Goal: Information Seeking & Learning: Understand process/instructions

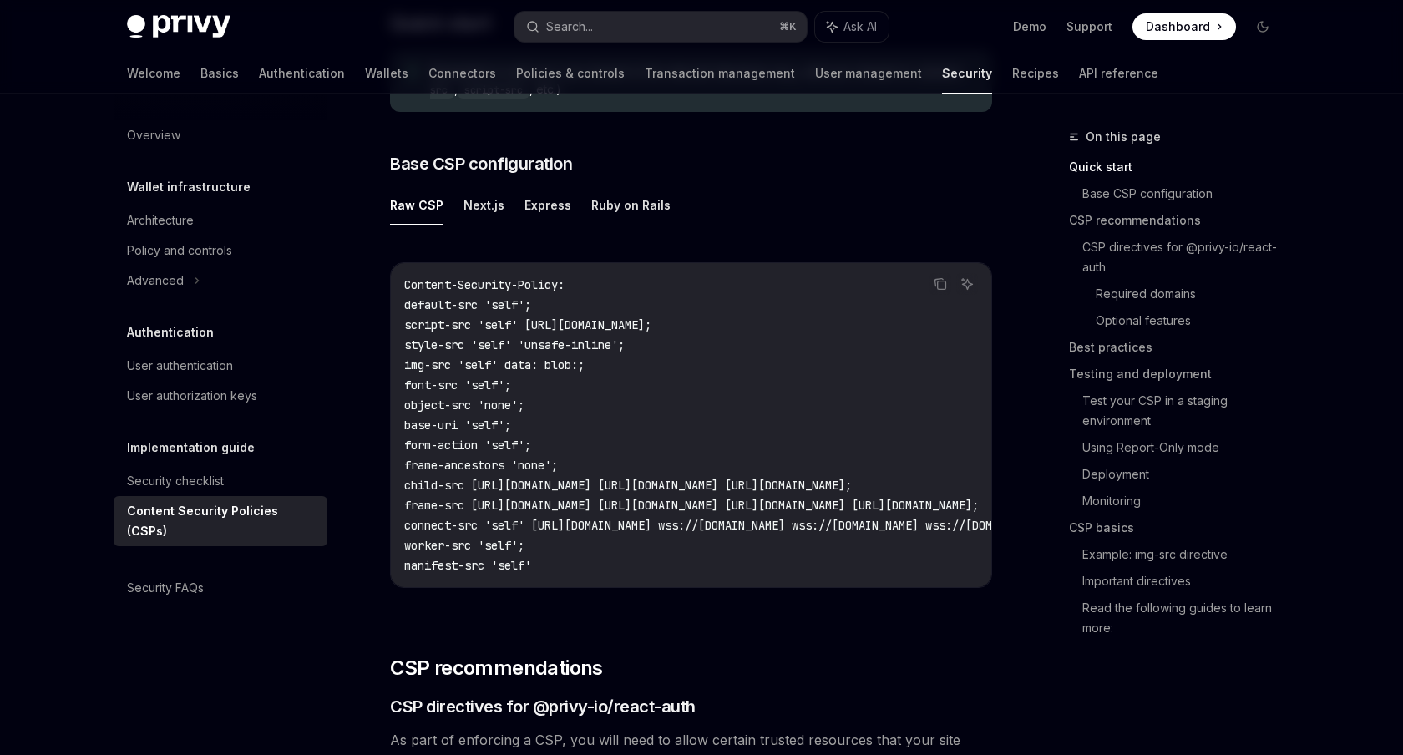
scroll to position [409, 0]
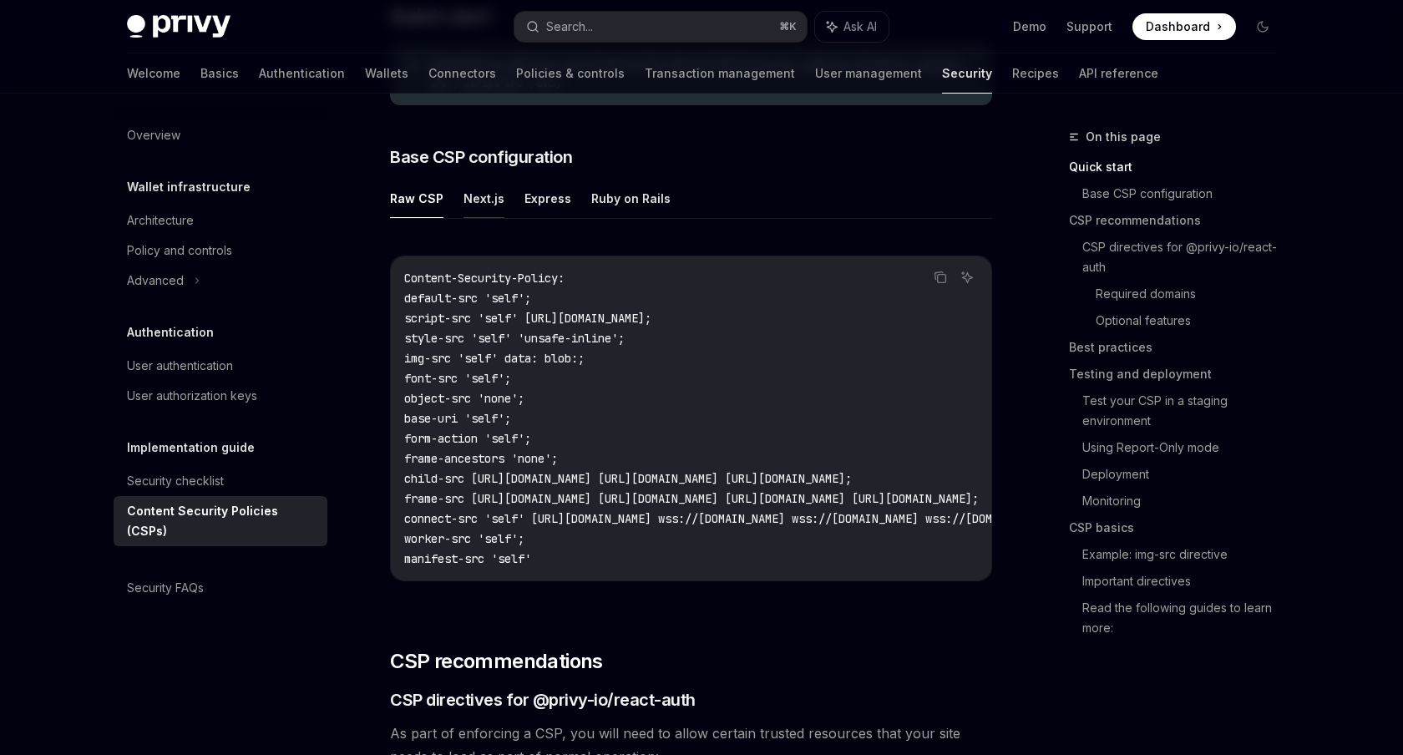
click at [486, 211] on button "Next.js" at bounding box center [483, 198] width 41 height 39
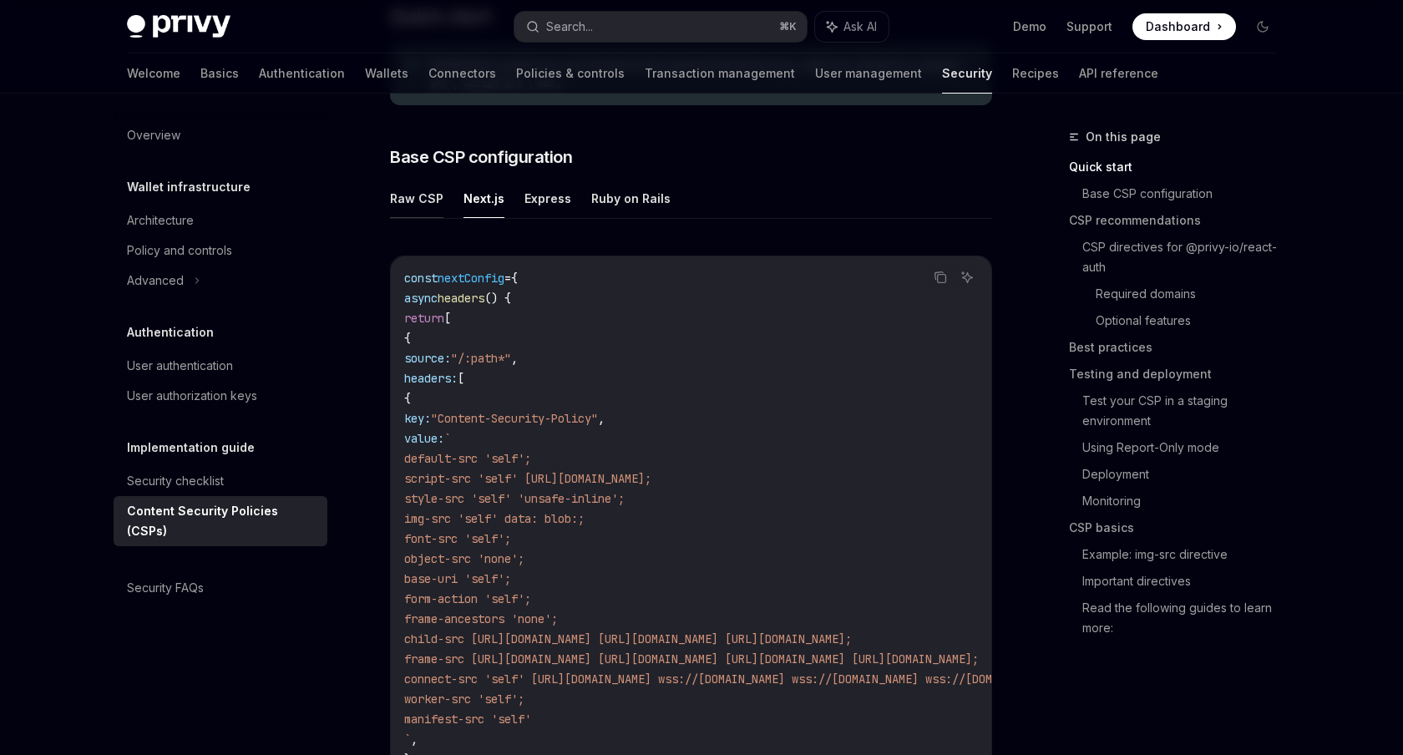
click at [399, 204] on button "Raw CSP" at bounding box center [416, 198] width 53 height 39
type textarea "*"
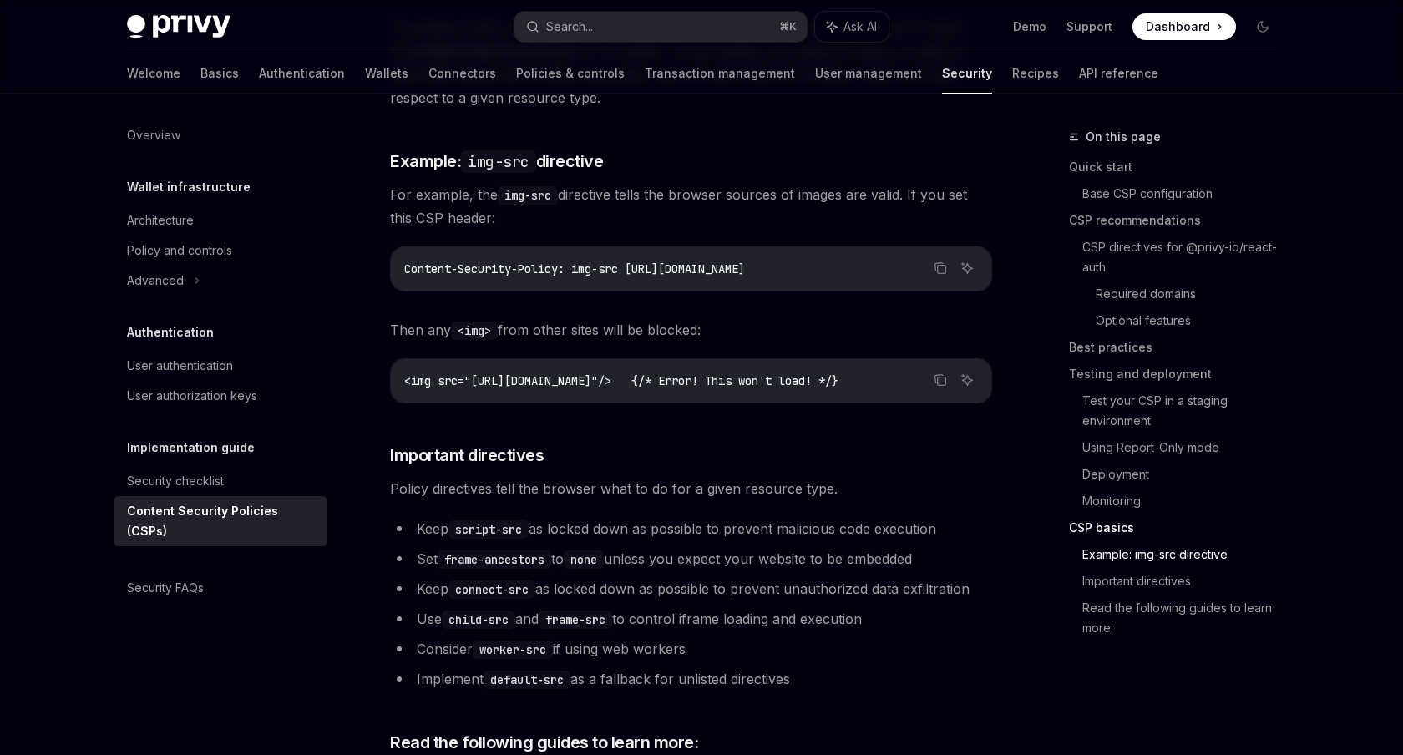
scroll to position [3782, 0]
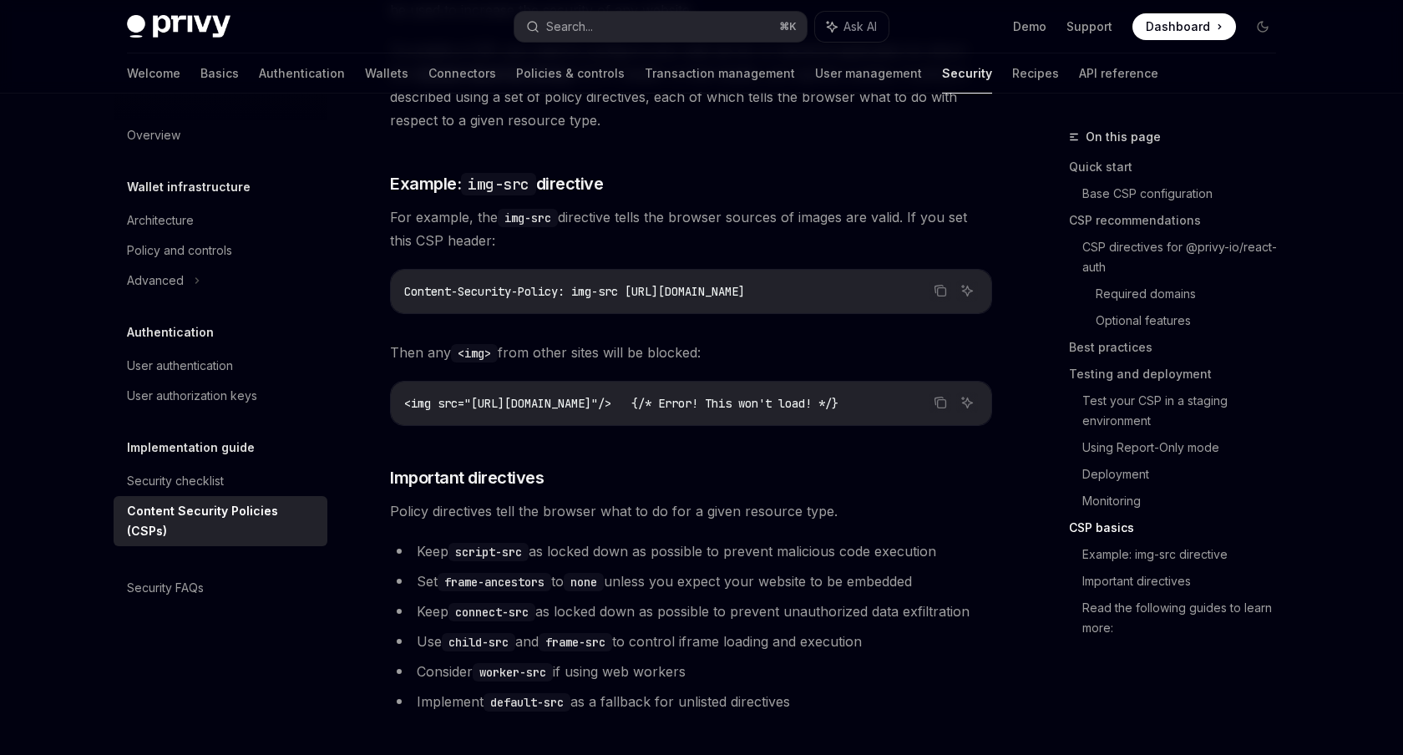
click at [571, 281] on code "Content-Security-Policy: img-src [URL][DOMAIN_NAME]" at bounding box center [691, 291] width 574 height 20
click at [588, 284] on span "Content-Security-Policy: img-src [URL][DOMAIN_NAME]" at bounding box center [574, 291] width 341 height 15
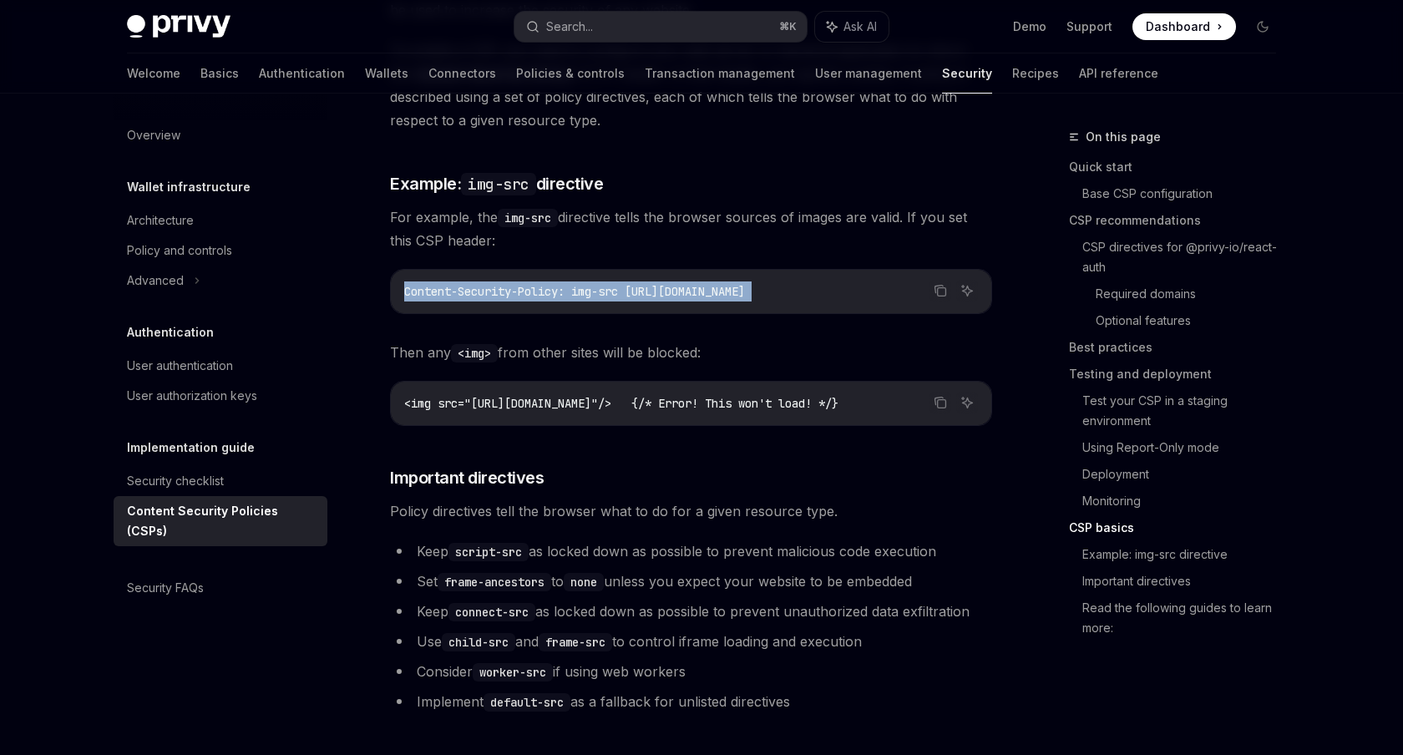
click at [588, 284] on span "Content-Security-Policy: img-src [URL][DOMAIN_NAME]" at bounding box center [574, 291] width 341 height 15
click at [540, 284] on span "Content-Security-Policy: img-src [URL][DOMAIN_NAME]" at bounding box center [574, 291] width 341 height 15
click at [535, 205] on span "For example, the img-src directive tells the browser sources of images are vali…" at bounding box center [691, 228] width 602 height 47
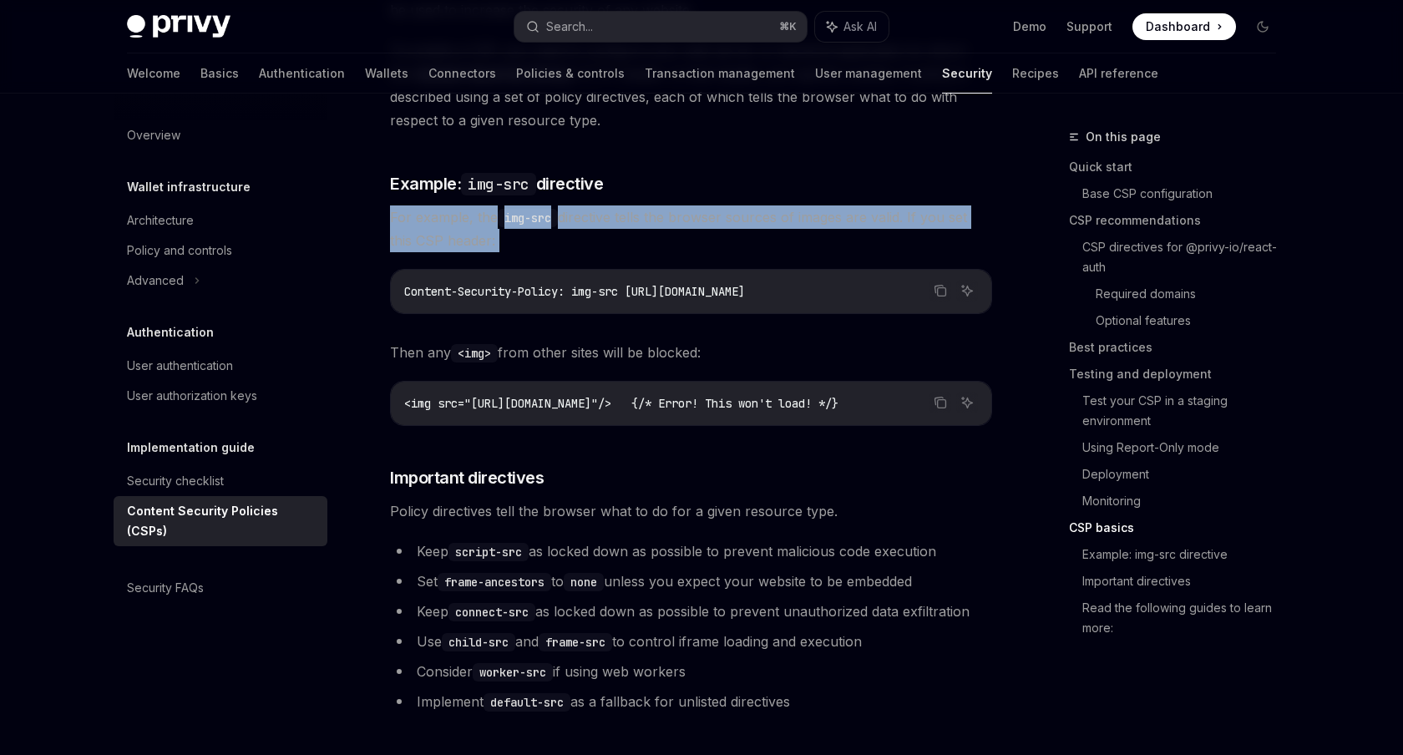
click at [535, 205] on span "For example, the img-src directive tells the browser sources of images are vali…" at bounding box center [691, 228] width 602 height 47
click at [531, 205] on span "For example, the img-src directive tells the browser sources of images are vali…" at bounding box center [691, 228] width 602 height 47
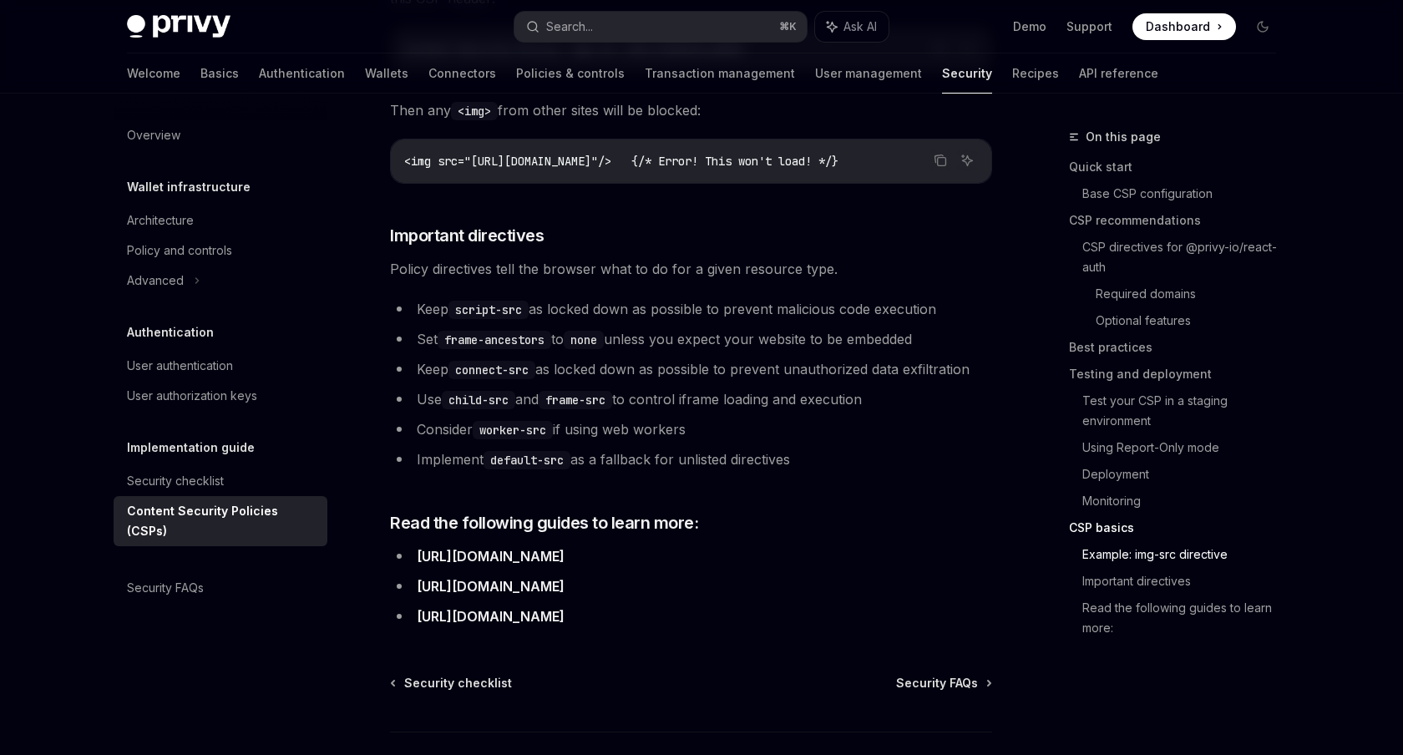
scroll to position [4110, 0]
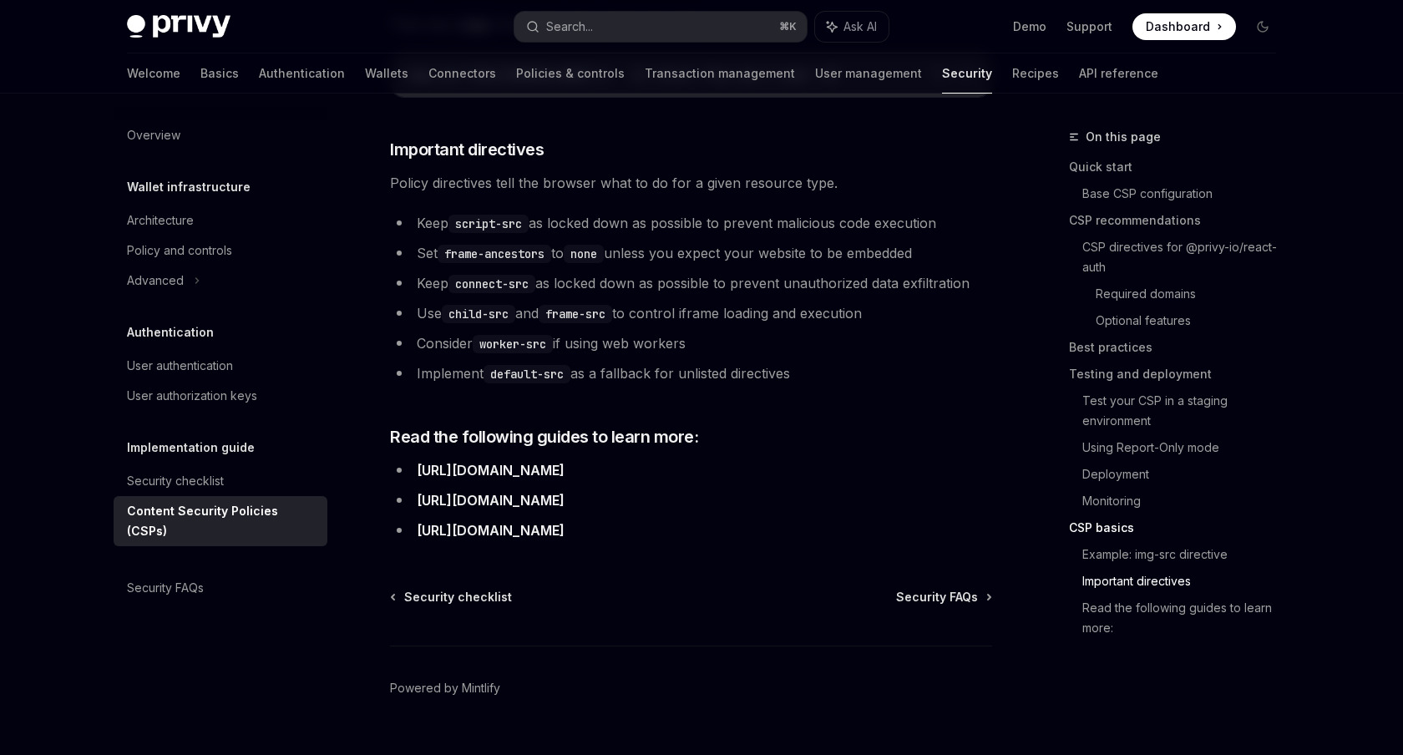
click at [560, 462] on link "[URL][DOMAIN_NAME]" at bounding box center [491, 471] width 148 height 18
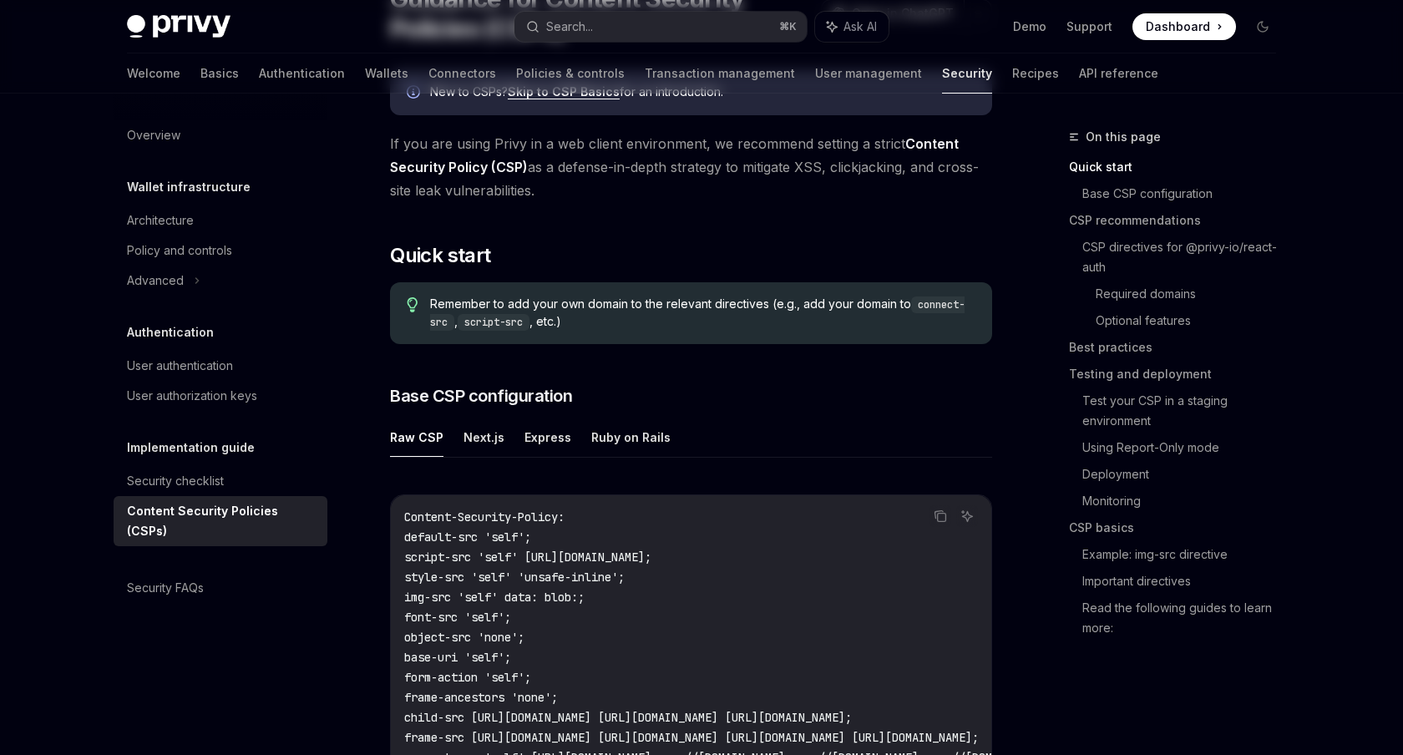
scroll to position [0, 0]
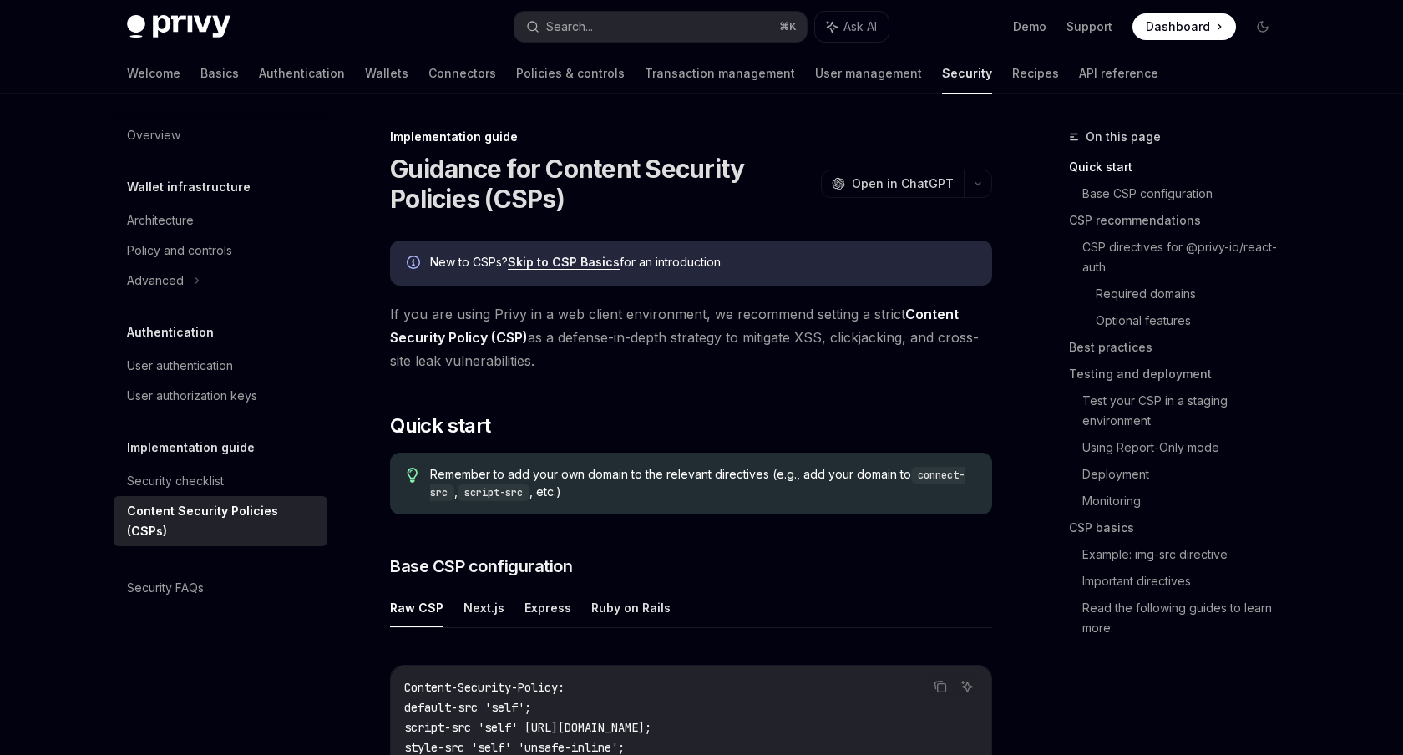
click at [595, 268] on link "Skip to CSP Basics" at bounding box center [564, 262] width 112 height 15
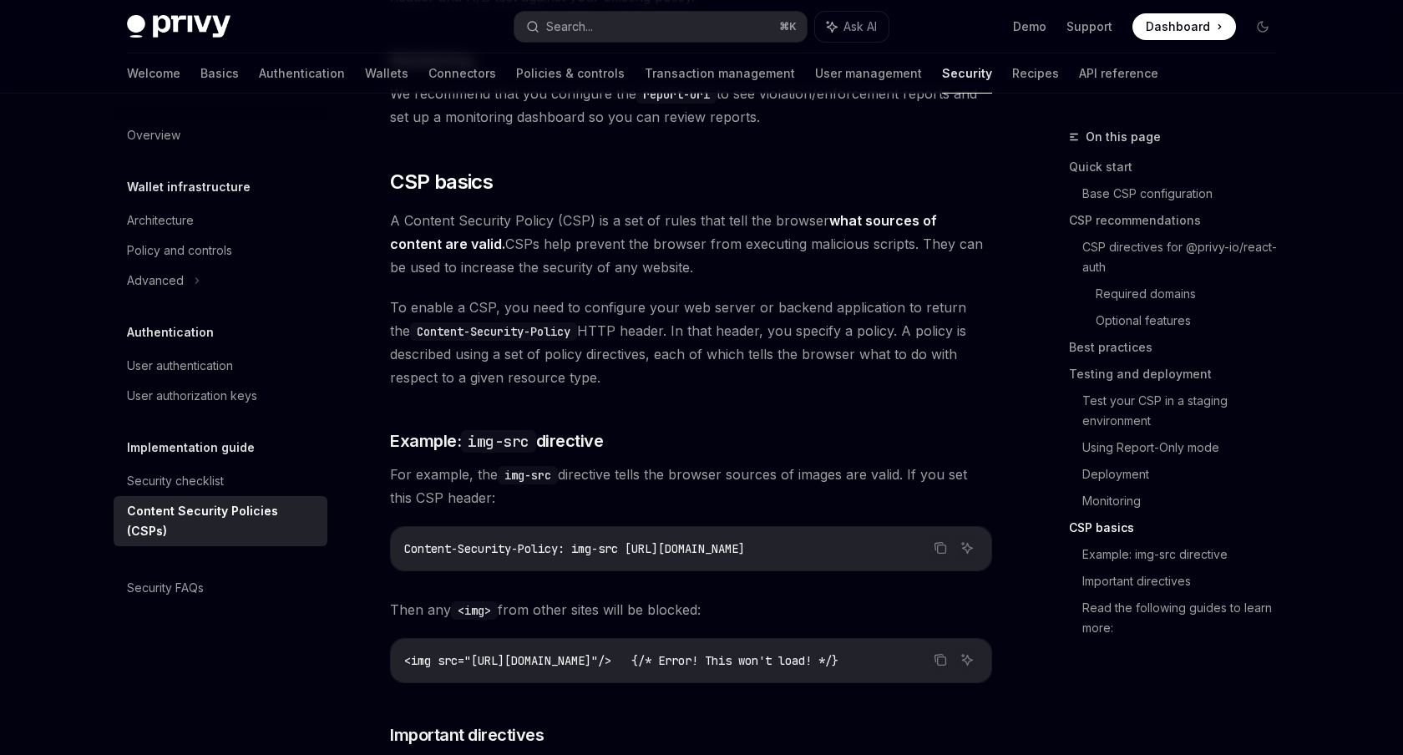
scroll to position [4110, 0]
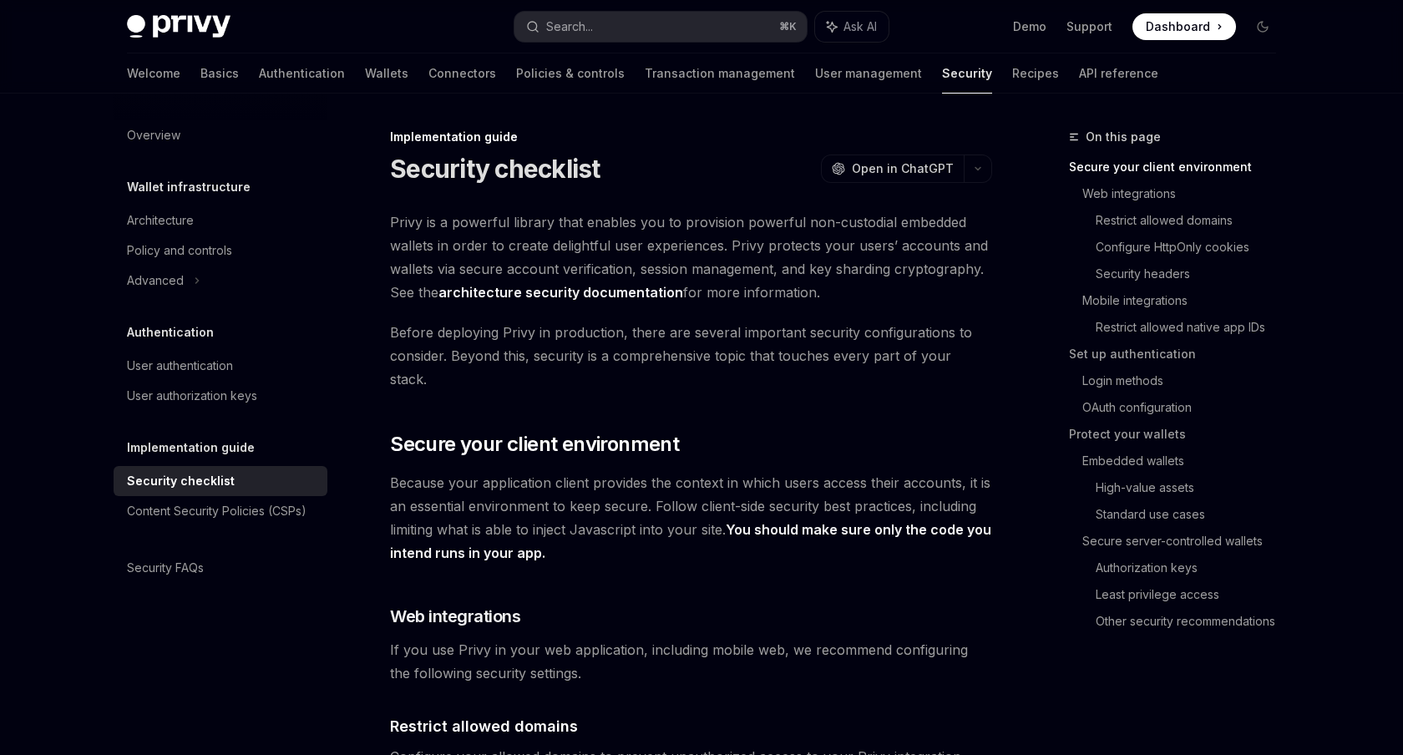
click at [553, 234] on span "Privy is a powerful library that enables you to provision powerful non-custodia…" at bounding box center [691, 257] width 602 height 94
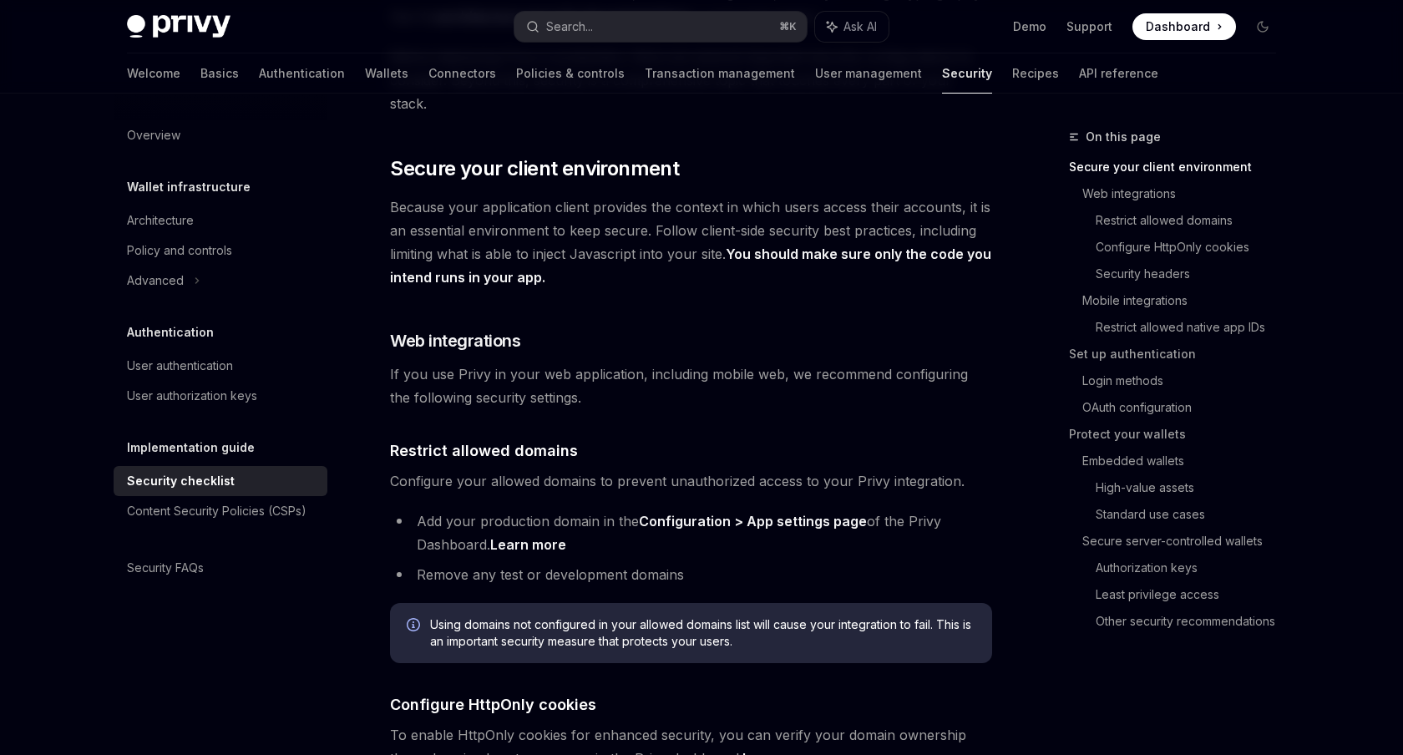
scroll to position [322, 0]
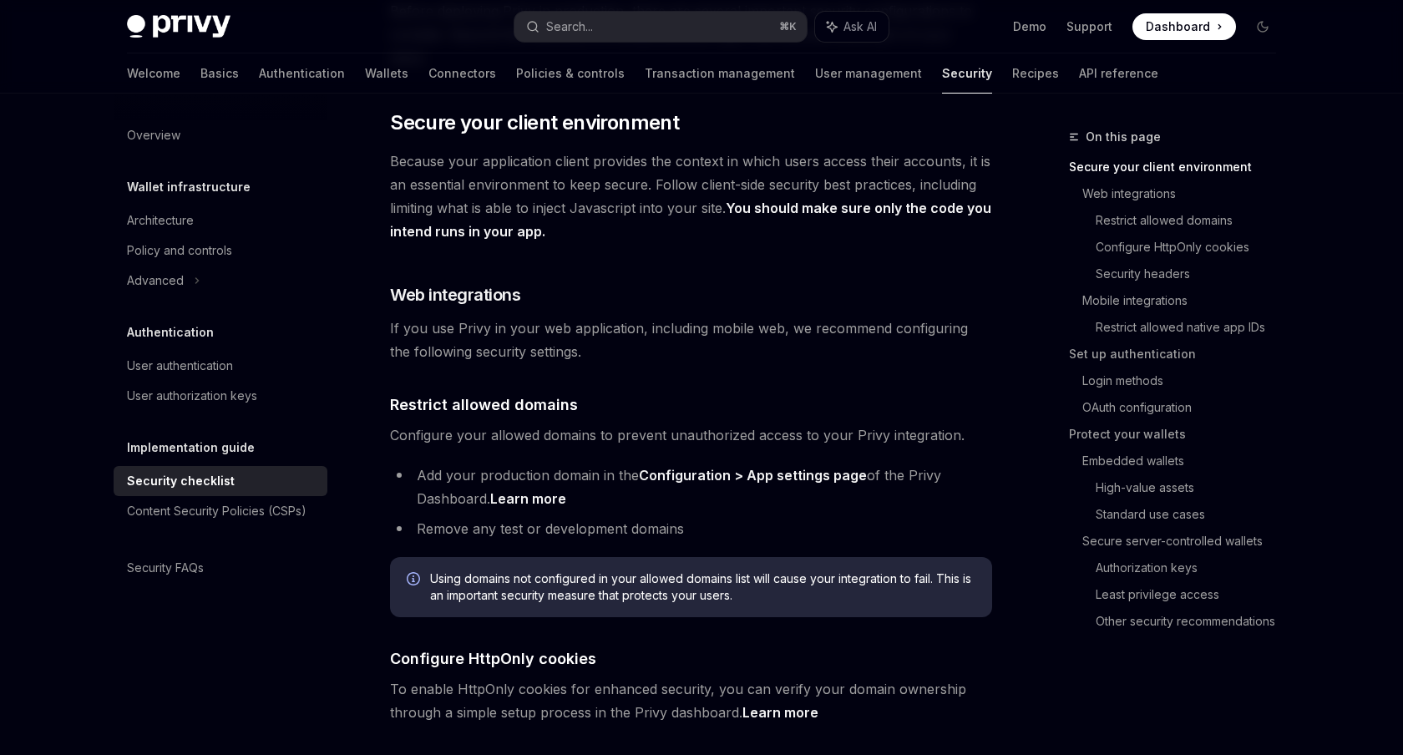
click at [808, 200] on strong "You should make sure only the code you intend runs in your app." at bounding box center [690, 220] width 601 height 40
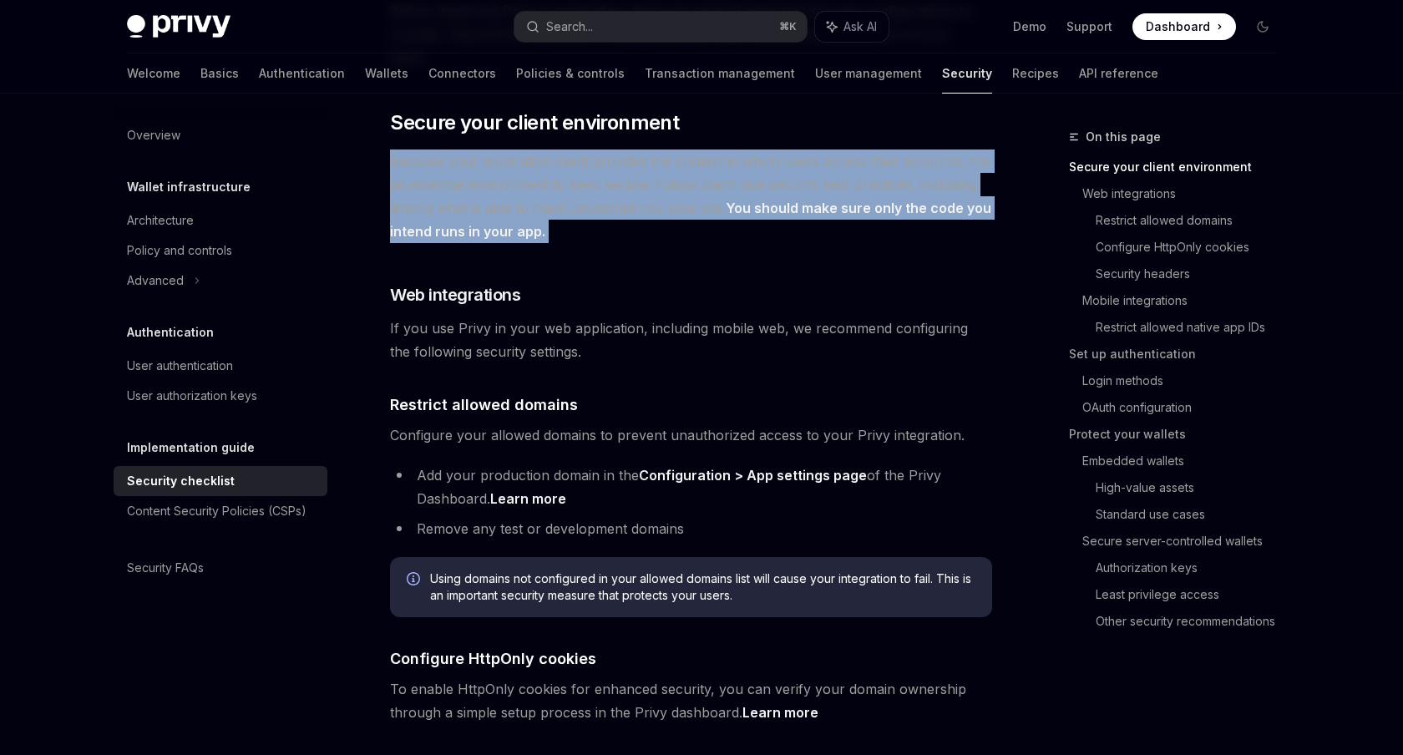
click at [808, 200] on strong "You should make sure only the code you intend runs in your app." at bounding box center [690, 220] width 601 height 40
click at [718, 189] on span "Because your application client provides the context in which users access thei…" at bounding box center [691, 196] width 602 height 94
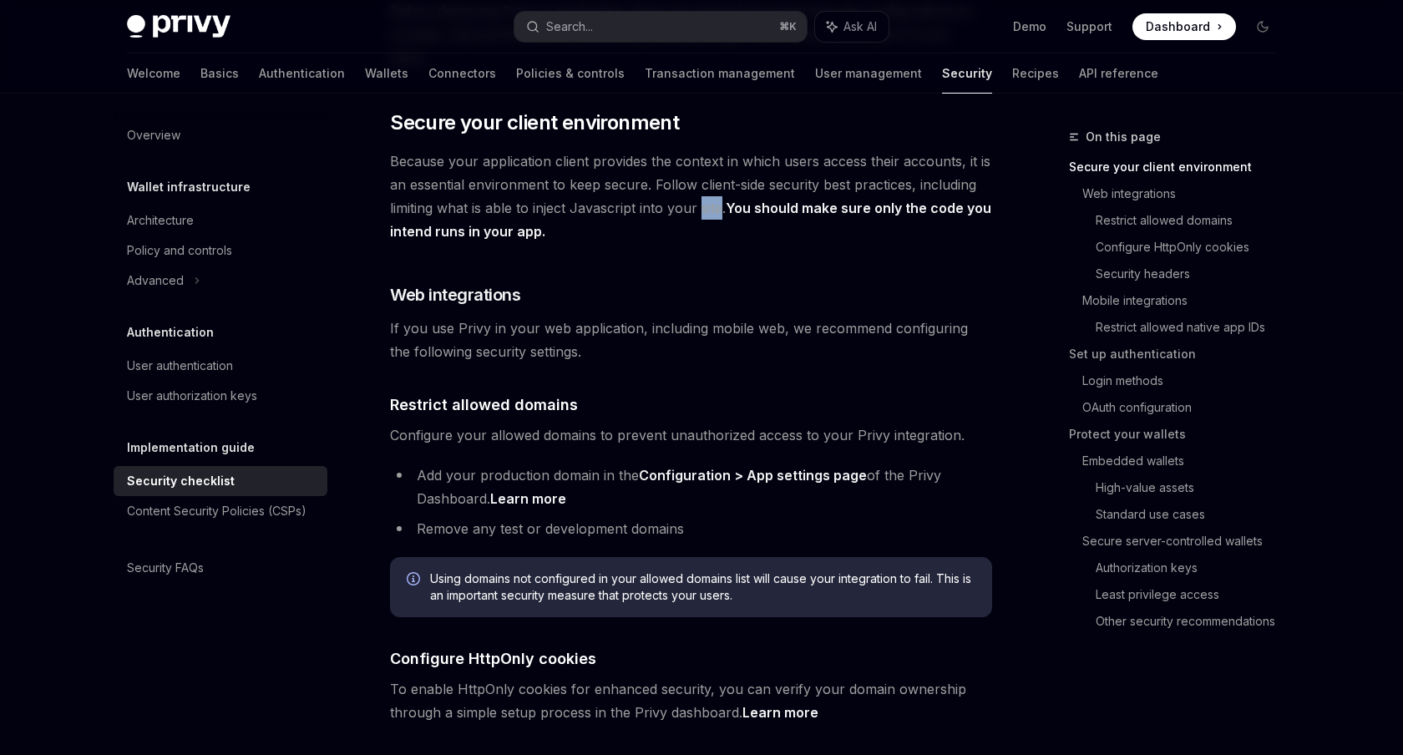
click at [718, 189] on span "Because your application client provides the context in which users access thei…" at bounding box center [691, 196] width 602 height 94
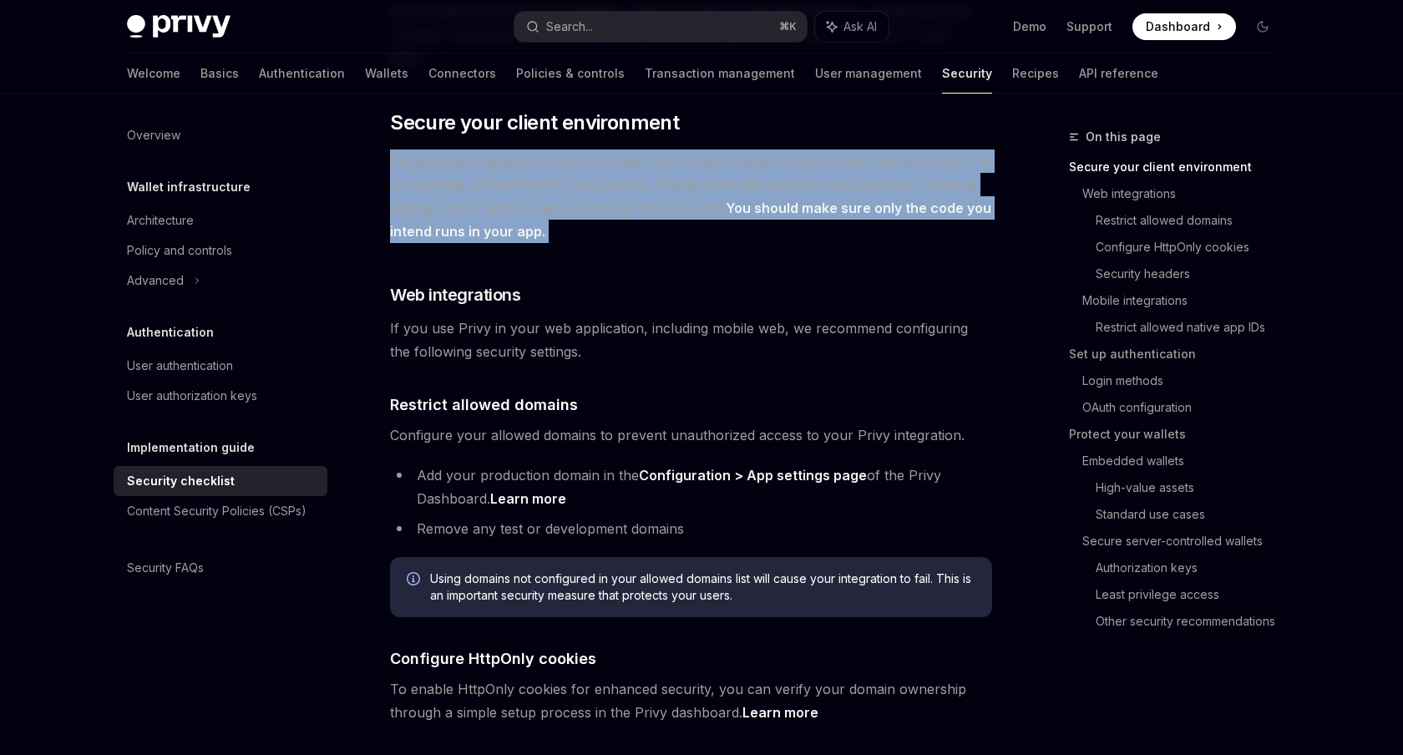
click at [718, 189] on span "Because your application client provides the context in which users access thei…" at bounding box center [691, 196] width 602 height 94
click at [643, 200] on span "Because your application client provides the context in which users access thei…" at bounding box center [691, 196] width 602 height 94
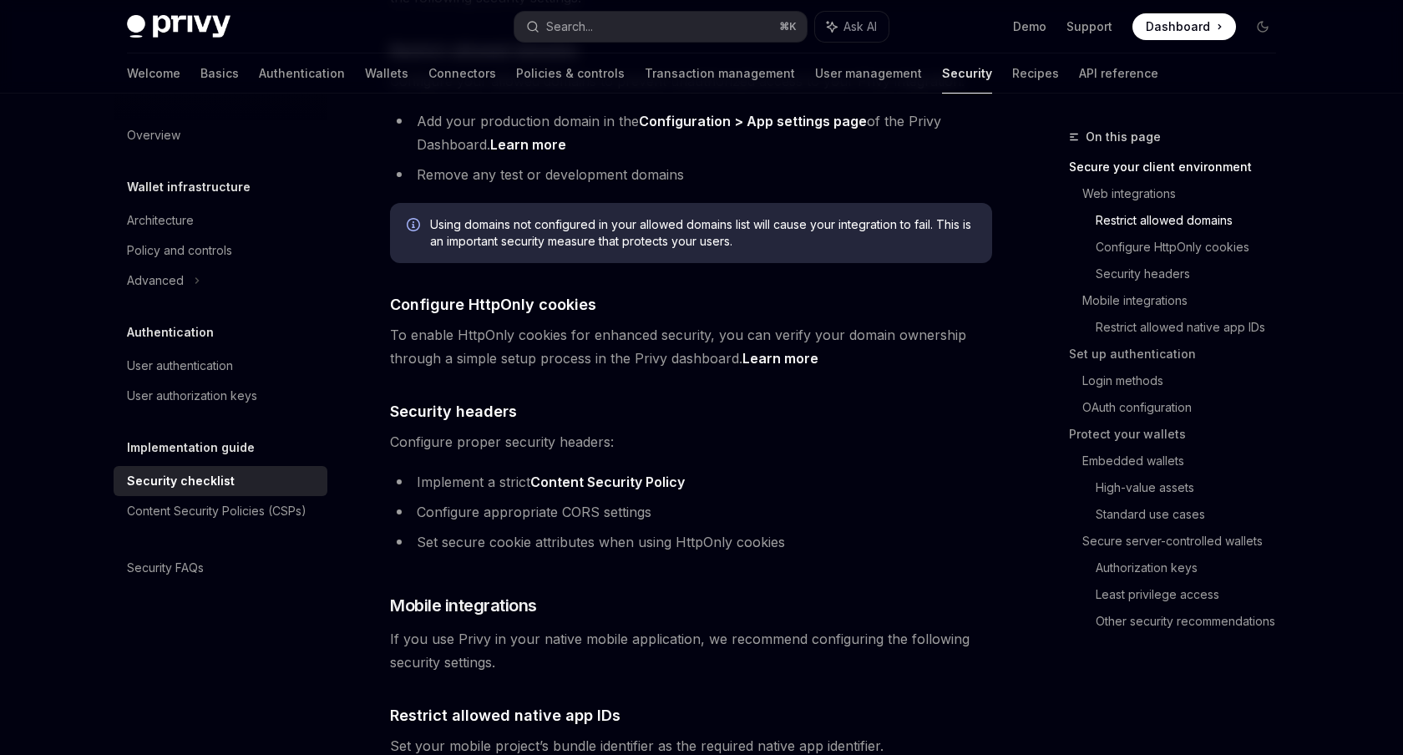
scroll to position [595, 0]
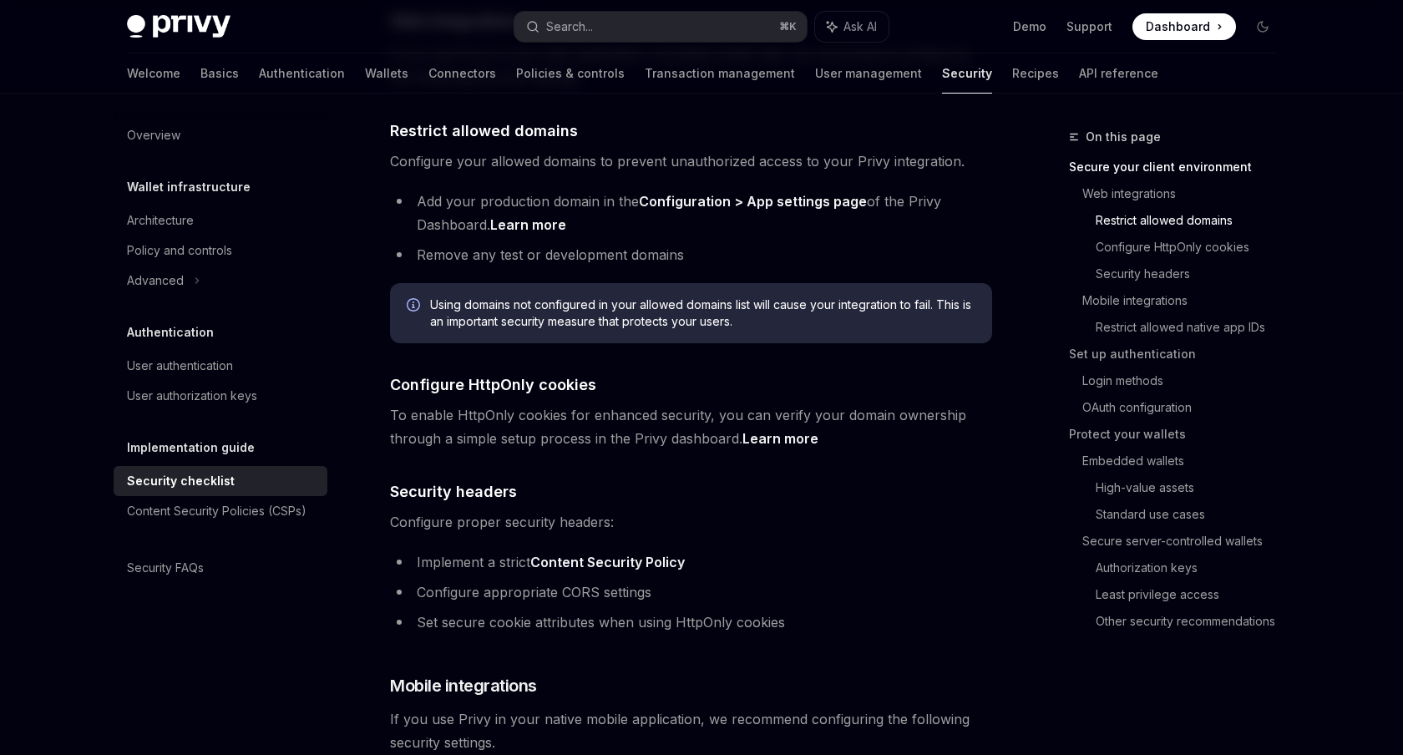
click at [655, 243] on li "Remove any test or development domains" at bounding box center [691, 254] width 602 height 23
click at [667, 208] on li "Add your production domain in the Configuration > App settings page of the Priv…" at bounding box center [691, 213] width 602 height 47
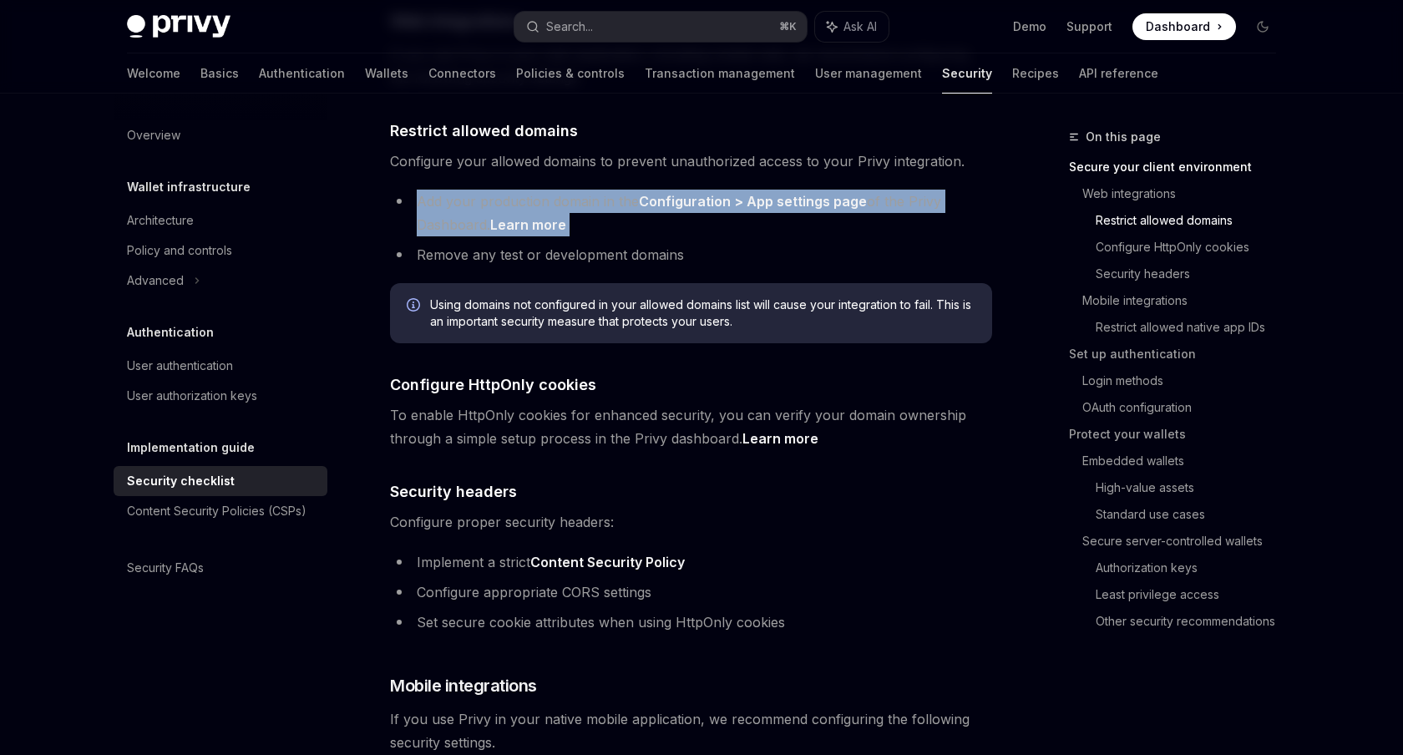
click at [667, 208] on li "Add your production domain in the Configuration > App settings page of the Priv…" at bounding box center [691, 213] width 602 height 47
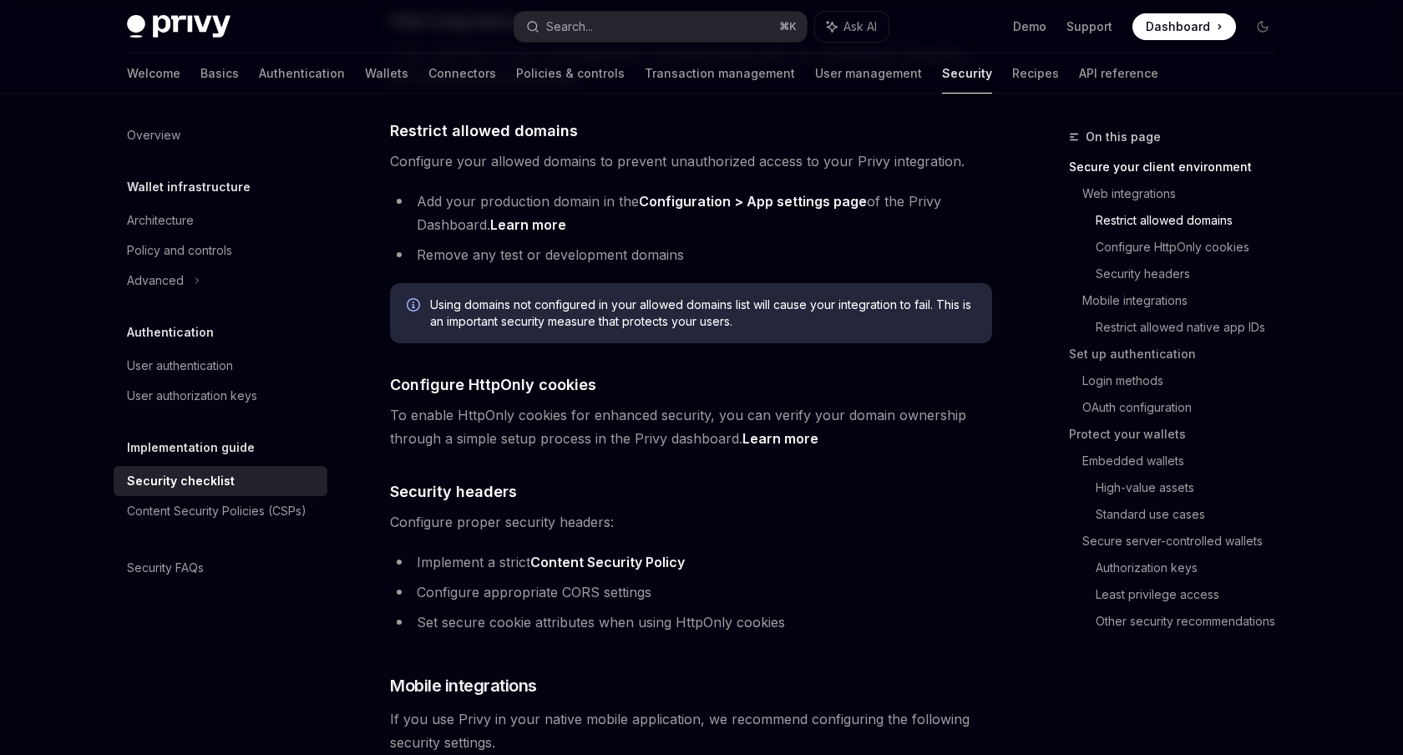
click at [665, 208] on li "Add your production domain in the Configuration > App settings page of the Priv…" at bounding box center [691, 213] width 602 height 47
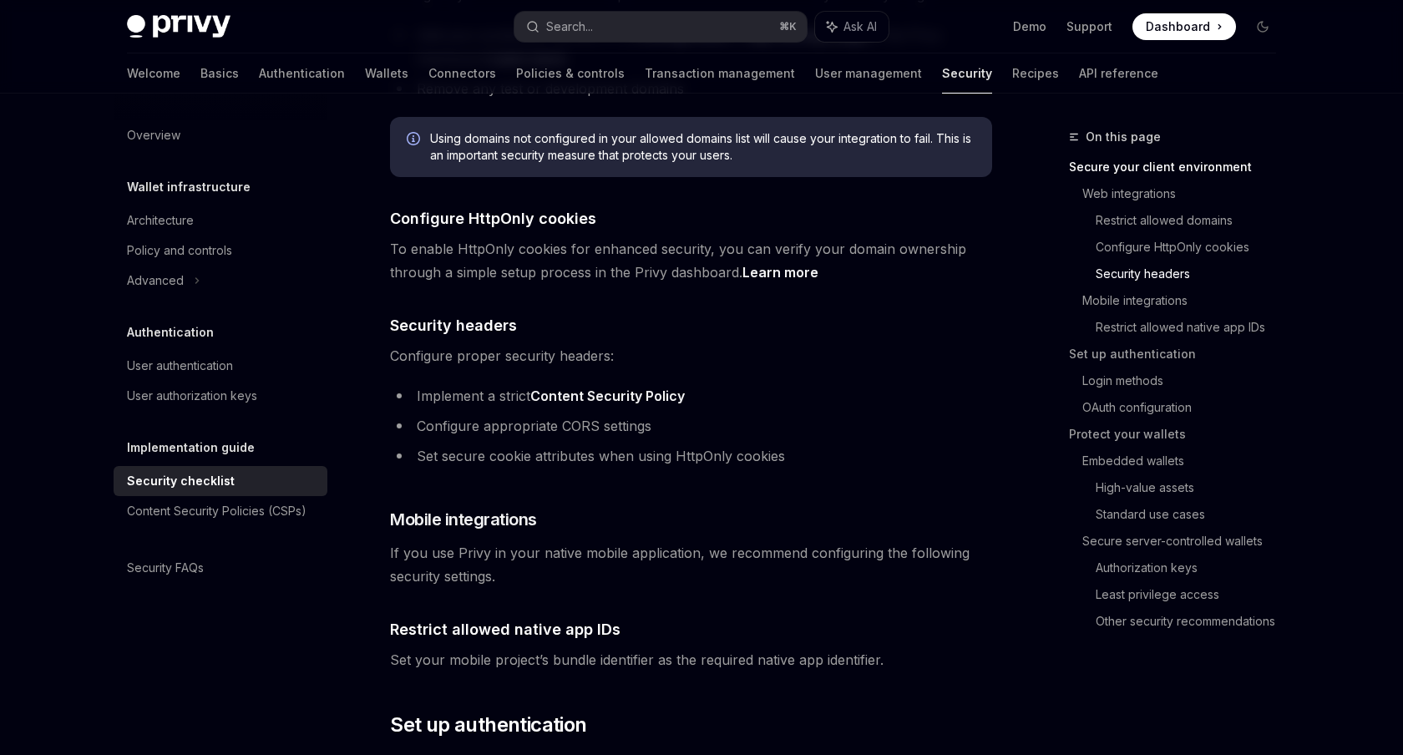
scroll to position [964, 0]
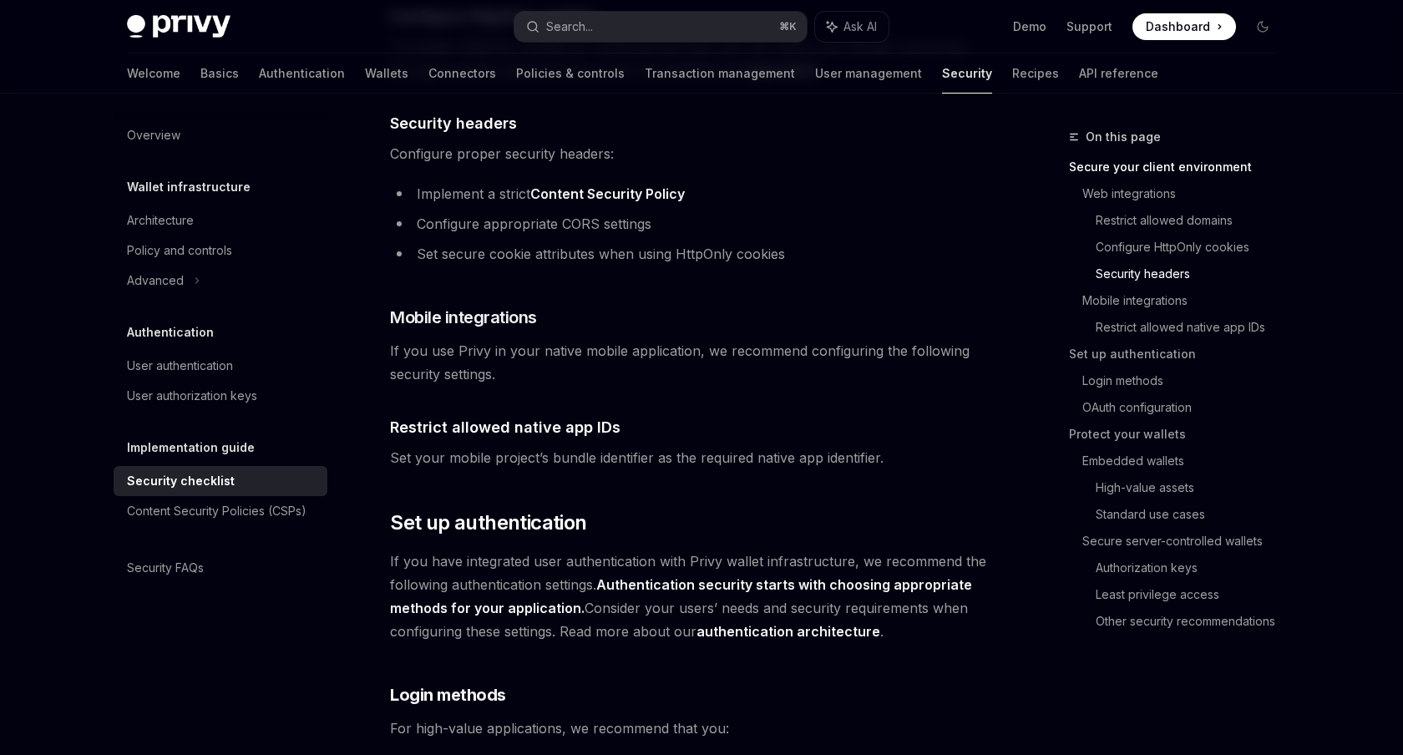
click at [599, 242] on li "Set secure cookie attributes when using HttpOnly cookies" at bounding box center [691, 253] width 602 height 23
click at [555, 212] on li "Configure appropriate CORS settings" at bounding box center [691, 223] width 602 height 23
click at [604, 212] on li "Configure appropriate CORS settings" at bounding box center [691, 223] width 602 height 23
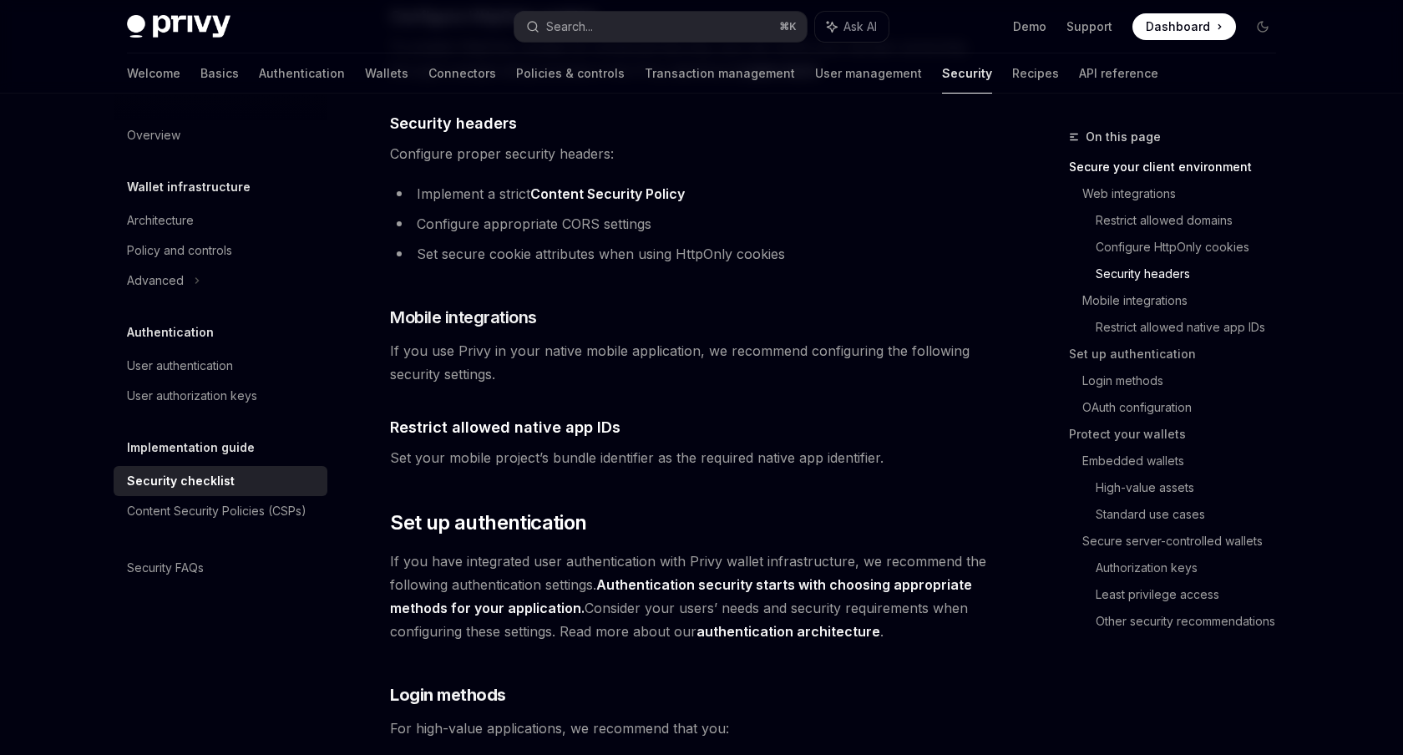
click at [541, 242] on li "Set secure cookie attributes when using HttpOnly cookies" at bounding box center [691, 253] width 602 height 23
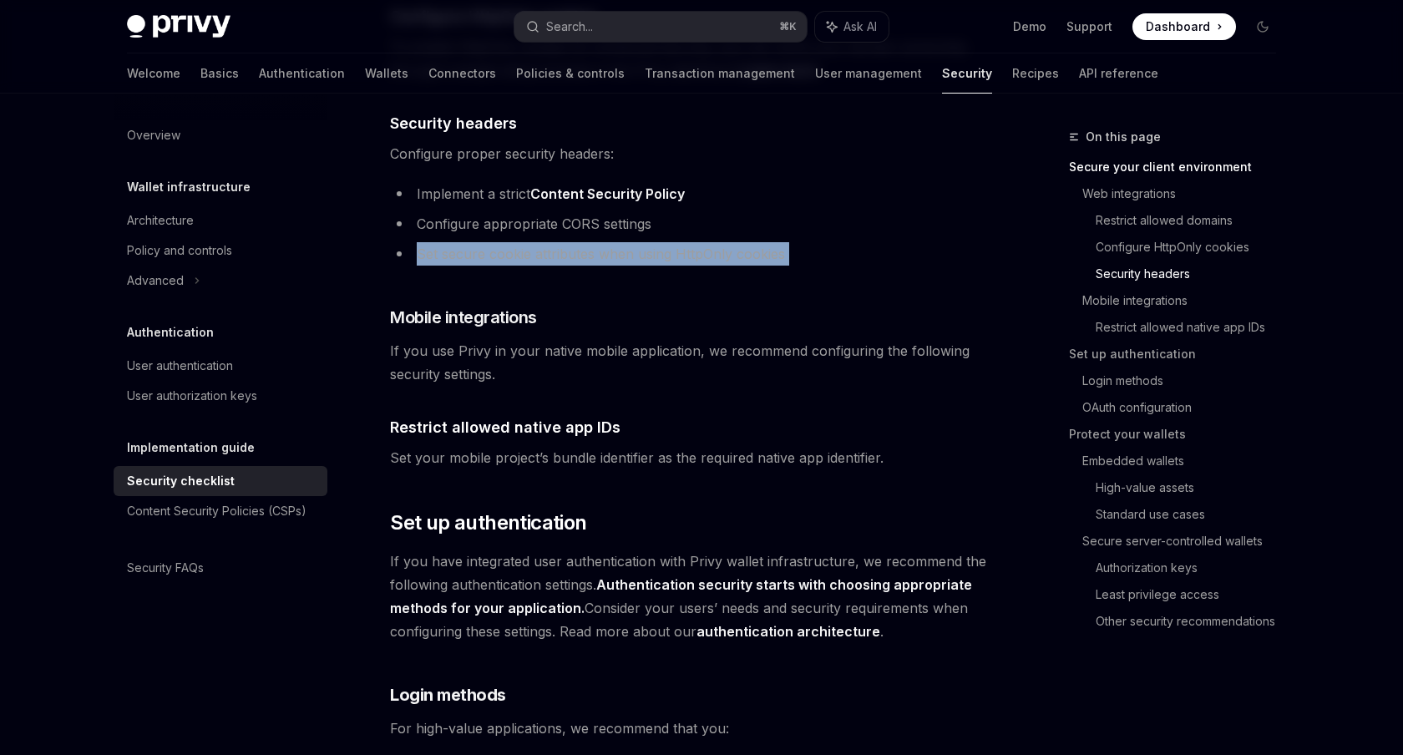
click at [541, 242] on li "Set secure cookie attributes when using HttpOnly cookies" at bounding box center [691, 253] width 602 height 23
click at [596, 242] on li "Set secure cookie attributes when using HttpOnly cookies" at bounding box center [691, 253] width 602 height 23
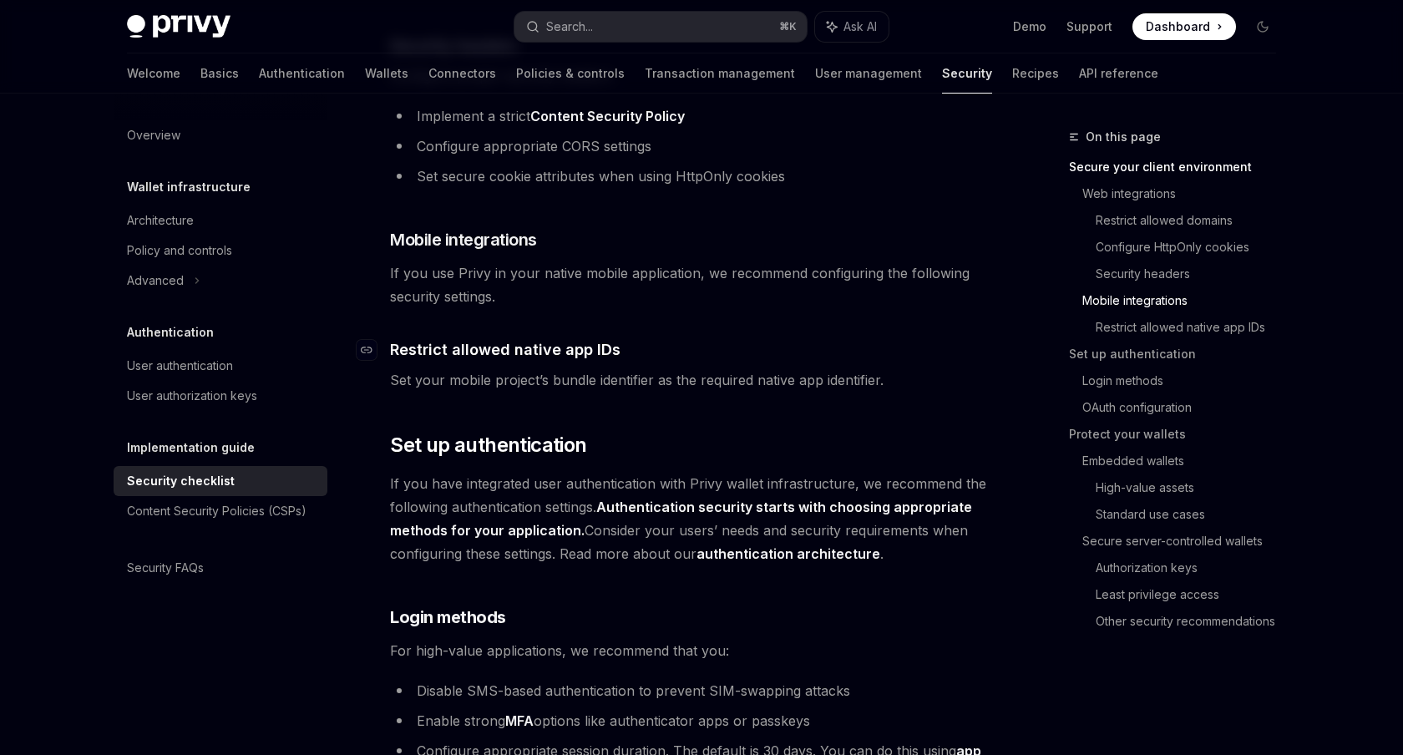
scroll to position [1020, 0]
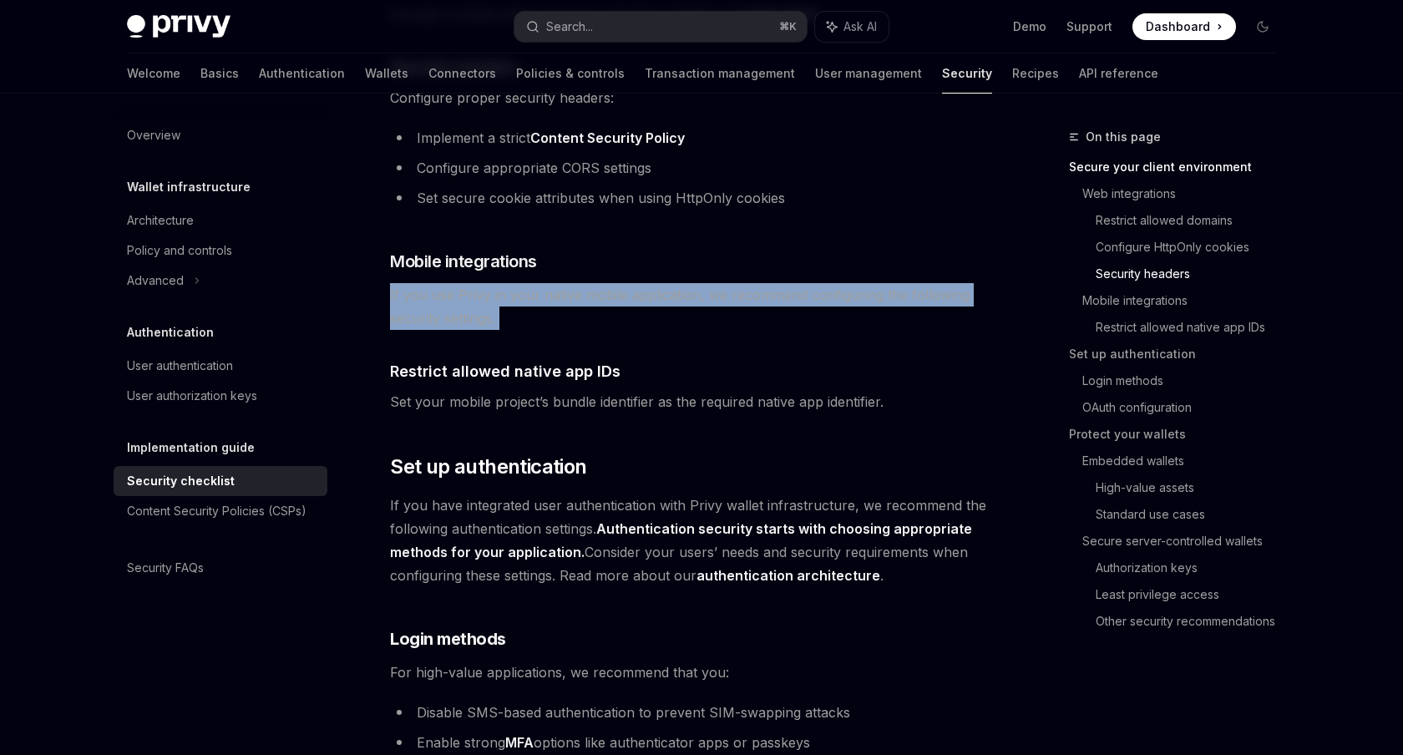
click at [544, 290] on span "If you use Privy in your native mobile application, we recommend configuring th…" at bounding box center [691, 306] width 602 height 47
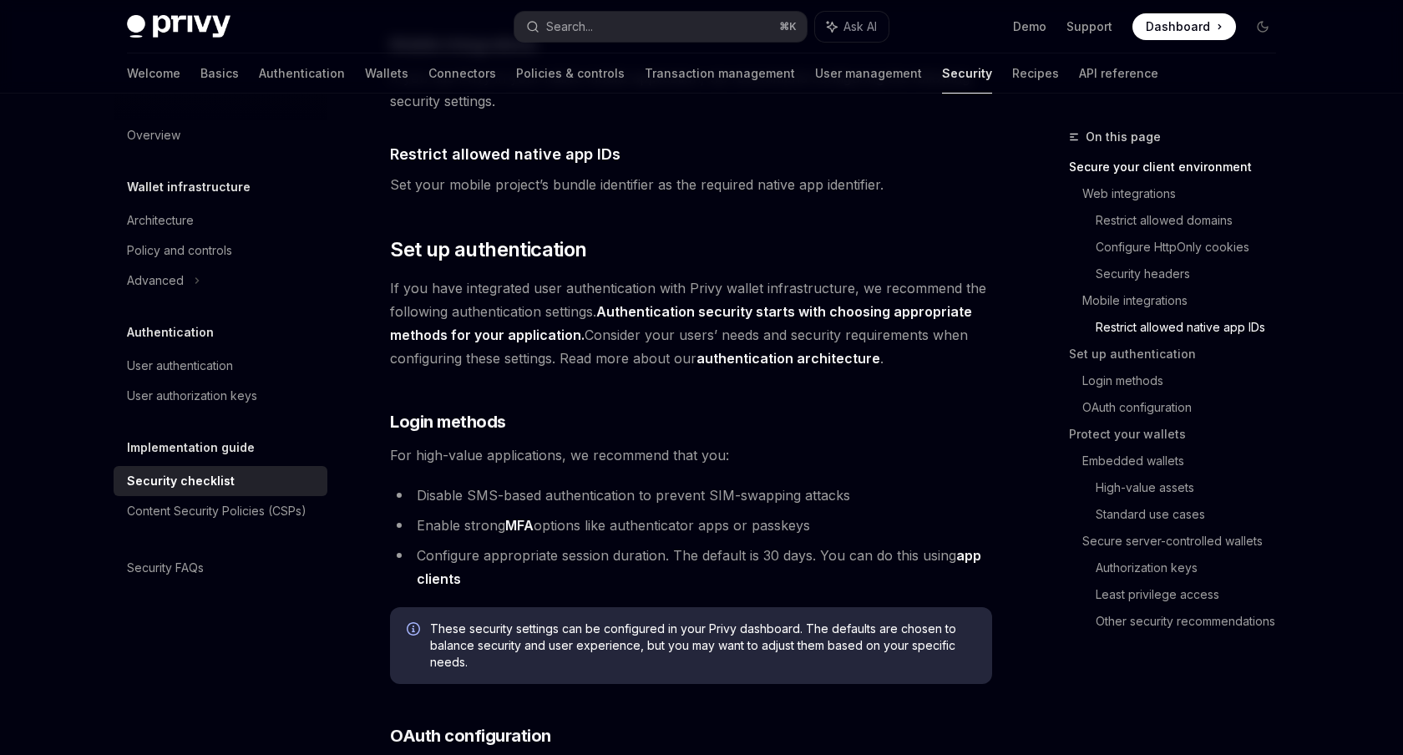
scroll to position [1238, 0]
click at [499, 483] on ul "Disable SMS-based authentication to prevent SIM-swapping attacks Enable strong …" at bounding box center [691, 535] width 602 height 107
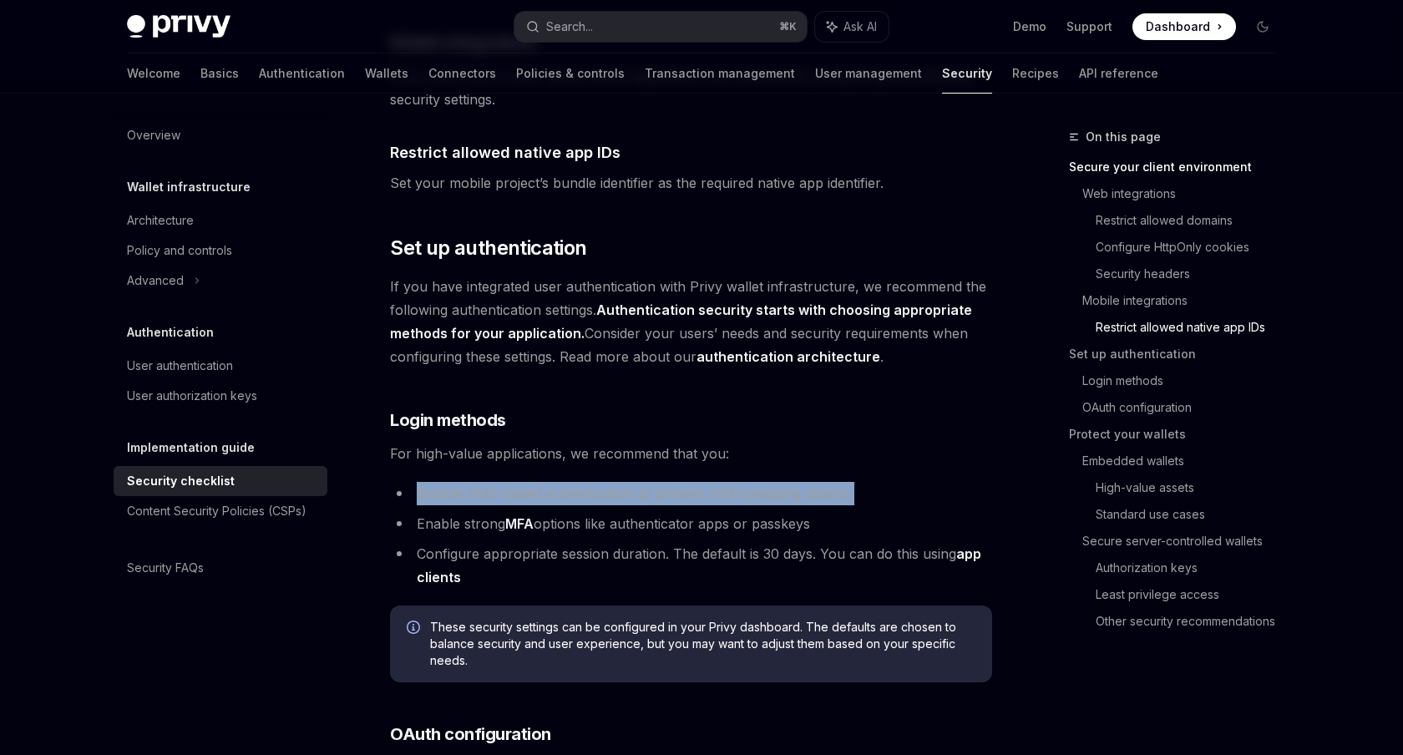
click at [522, 482] on li "Disable SMS-based authentication to prevent SIM-swapping attacks" at bounding box center [691, 493] width 602 height 23
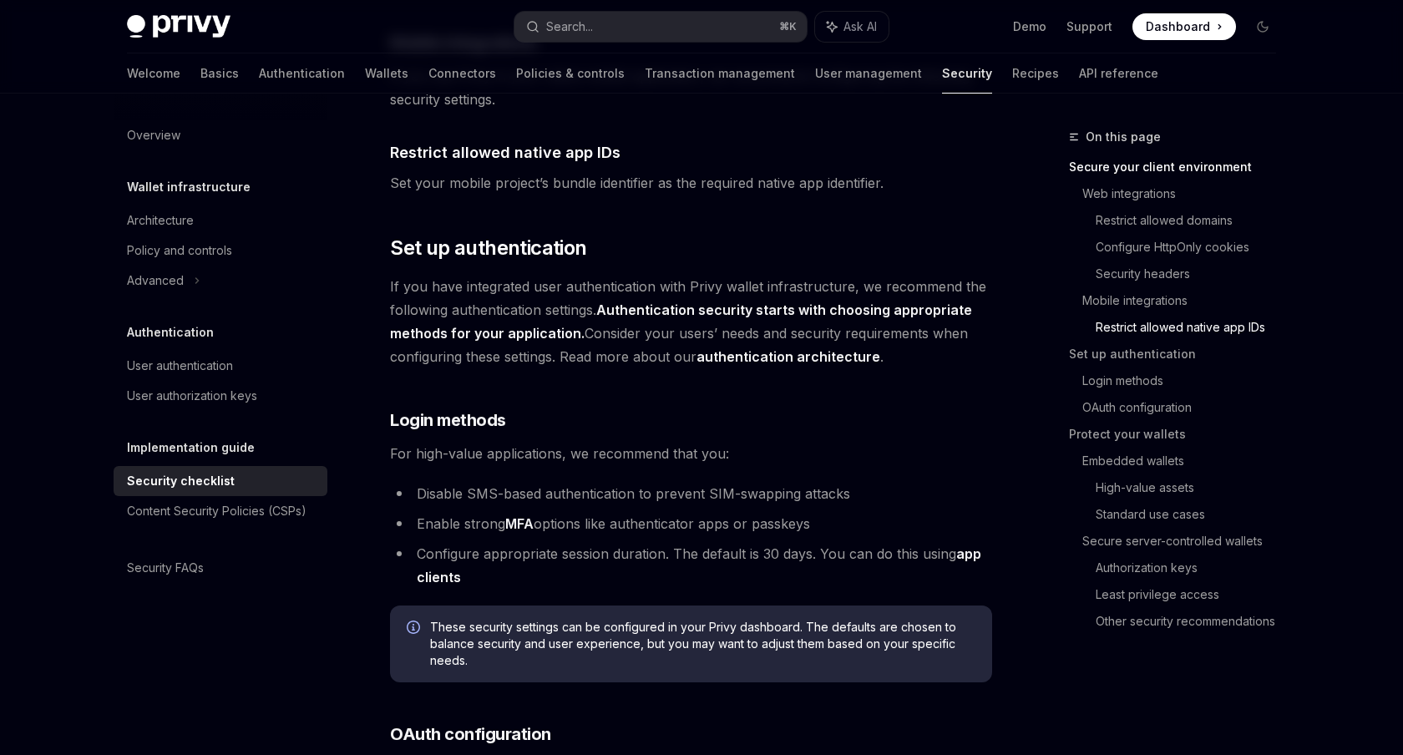
click at [515, 512] on ul "Disable SMS-based authentication to prevent SIM-swapping attacks Enable strong …" at bounding box center [691, 535] width 602 height 107
click at [449, 512] on li "Enable strong MFA options like authenticator apps or passkeys" at bounding box center [691, 523] width 602 height 23
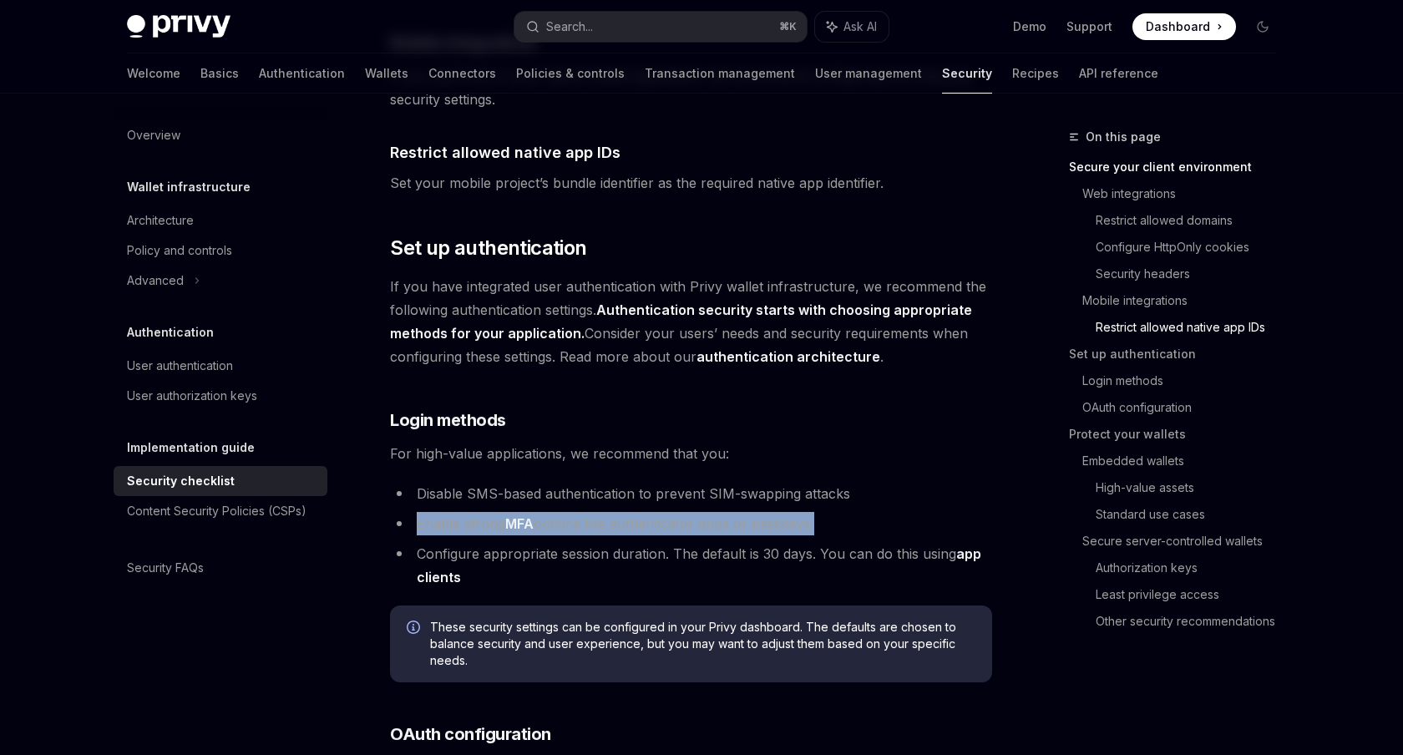
click at [449, 512] on li "Enable strong MFA options like authenticator apps or passkeys" at bounding box center [691, 523] width 602 height 23
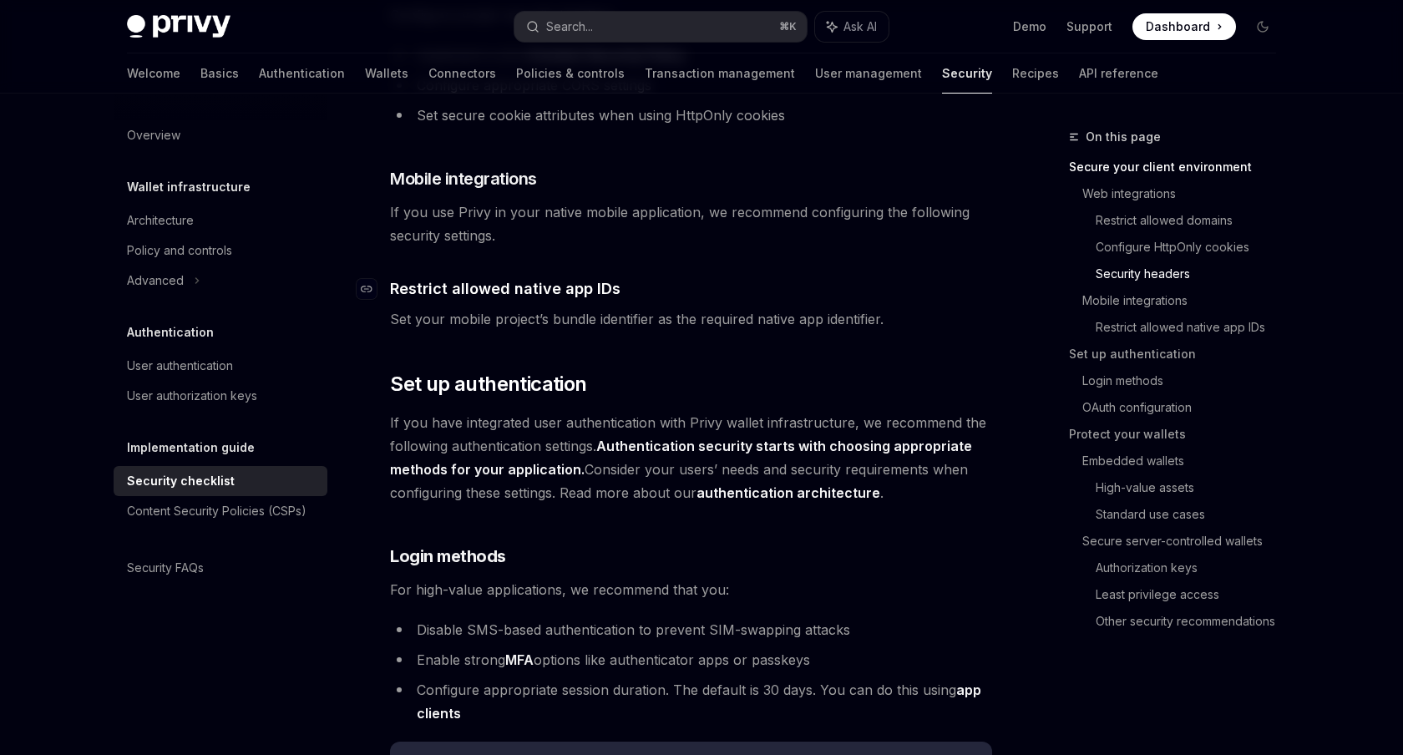
click at [523, 277] on span "Restrict allowed native app IDs" at bounding box center [505, 288] width 230 height 23
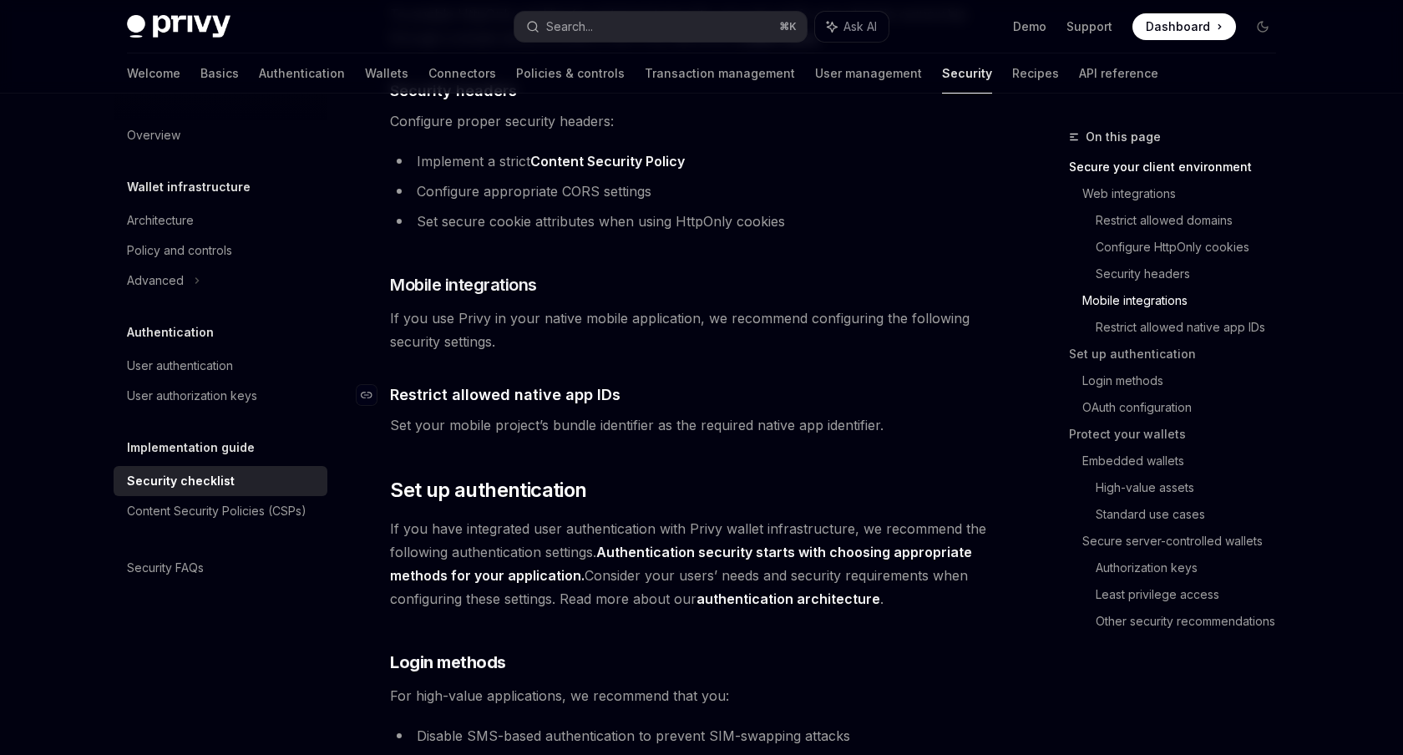
scroll to position [844, 0]
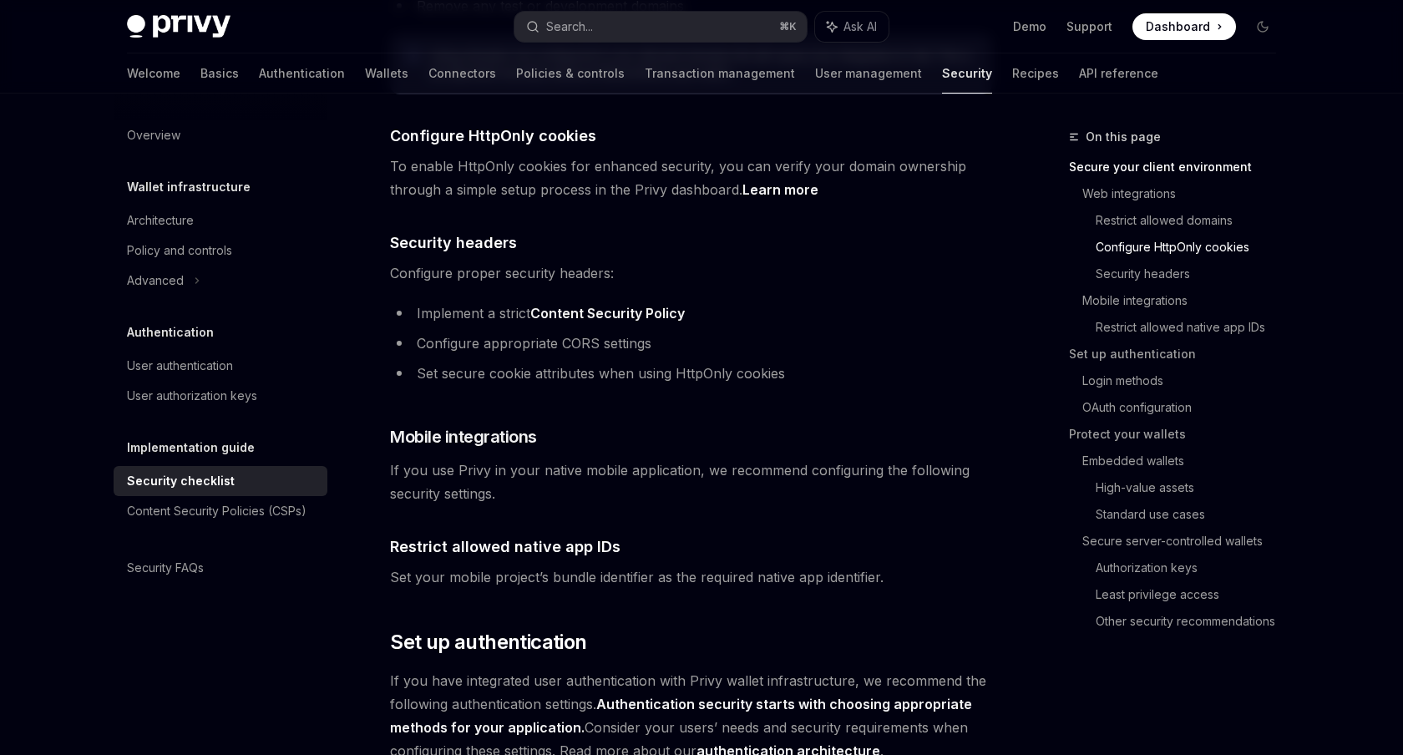
click at [530, 362] on li "Set secure cookie attributes when using HttpOnly cookies" at bounding box center [691, 373] width 602 height 23
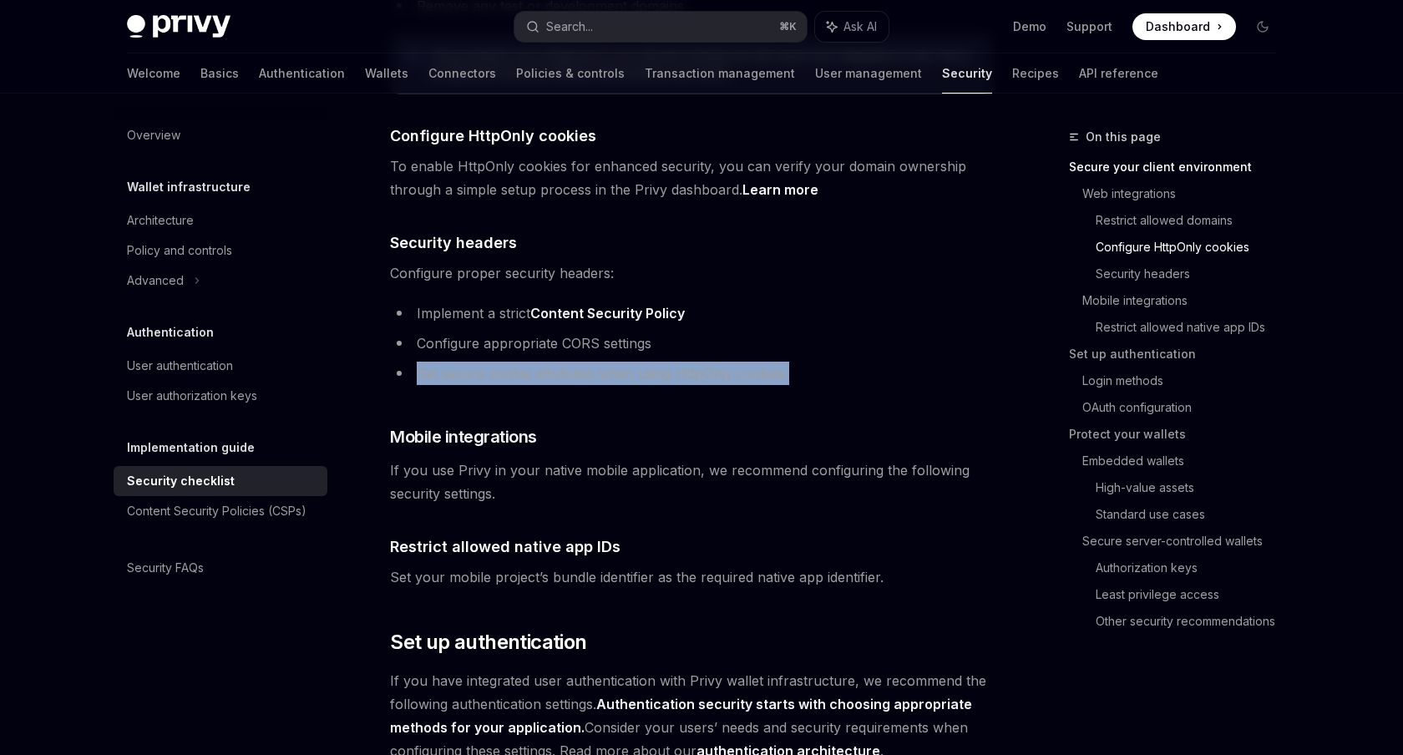
click at [530, 362] on li "Set secure cookie attributes when using HttpOnly cookies" at bounding box center [691, 373] width 602 height 23
click at [600, 362] on li "Set secure cookie attributes when using HttpOnly cookies" at bounding box center [691, 373] width 602 height 23
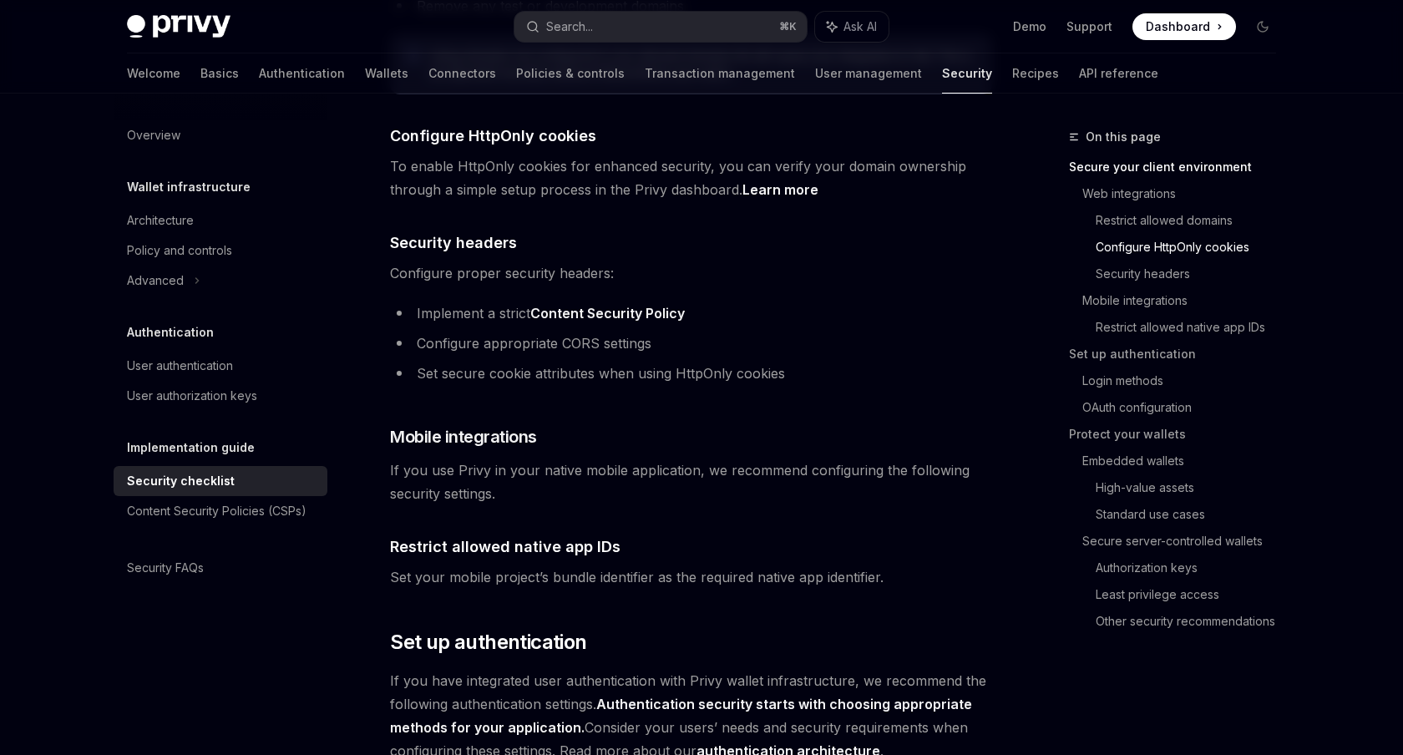
click at [705, 362] on li "Set secure cookie attributes when using HttpOnly cookies" at bounding box center [691, 373] width 602 height 23
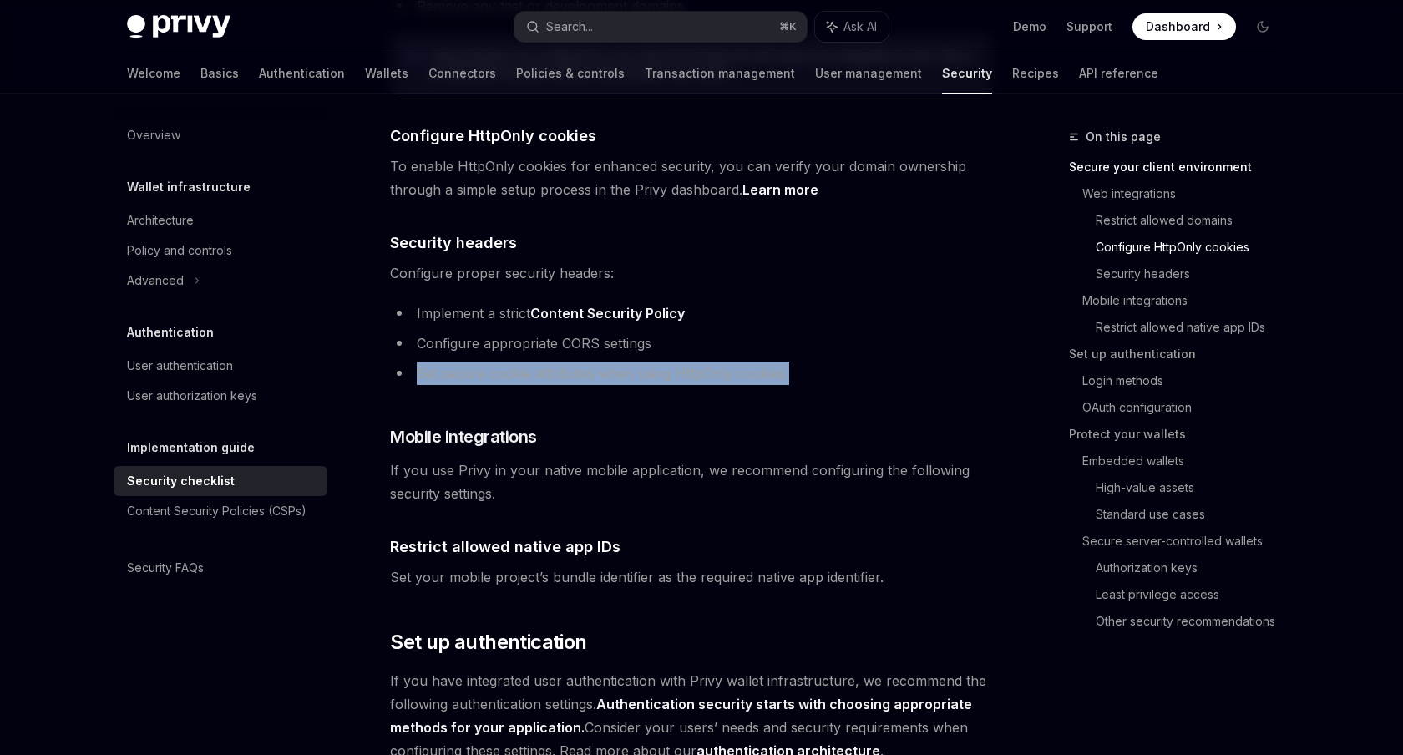
click at [705, 362] on li "Set secure cookie attributes when using HttpOnly cookies" at bounding box center [691, 373] width 602 height 23
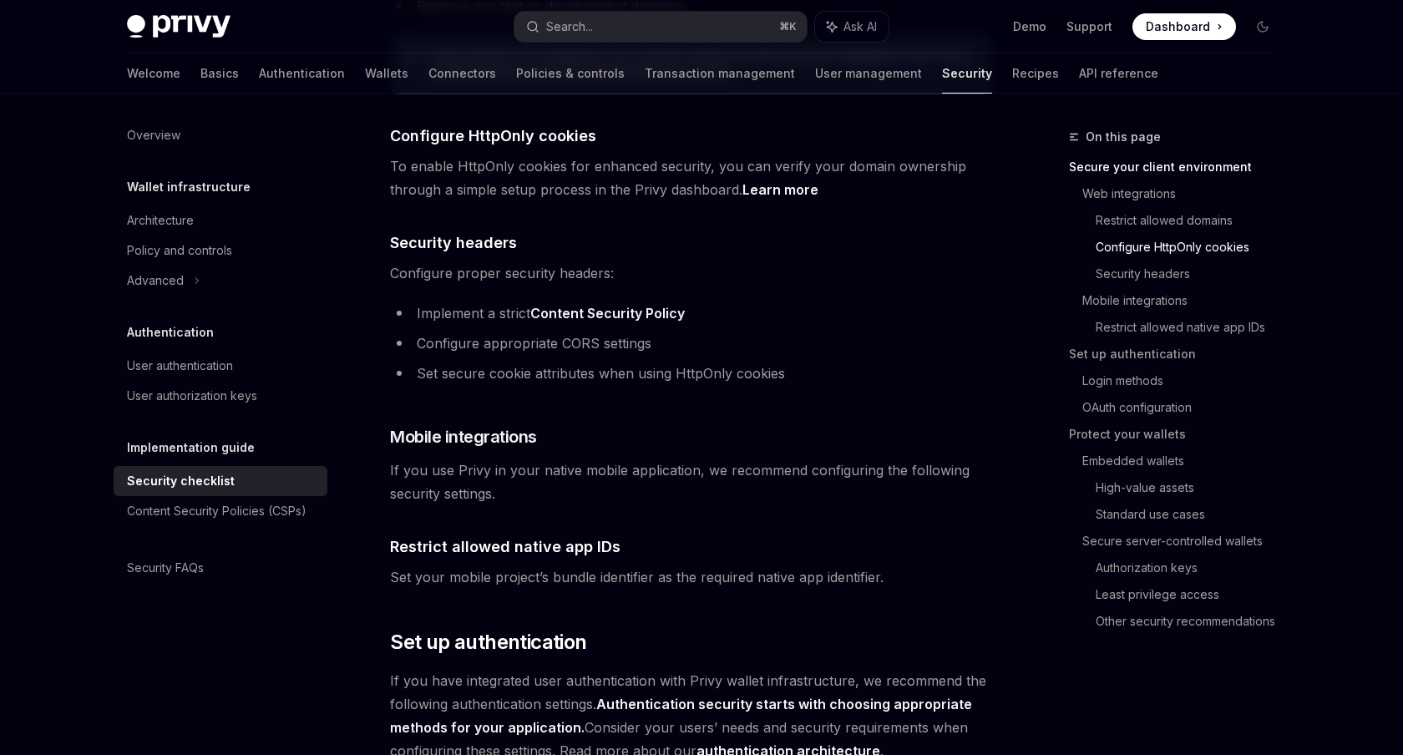
click at [541, 332] on li "Configure appropriate CORS settings" at bounding box center [691, 343] width 602 height 23
click at [610, 332] on li "Configure appropriate CORS settings" at bounding box center [691, 343] width 602 height 23
click at [463, 332] on li "Configure appropriate CORS settings" at bounding box center [691, 343] width 602 height 23
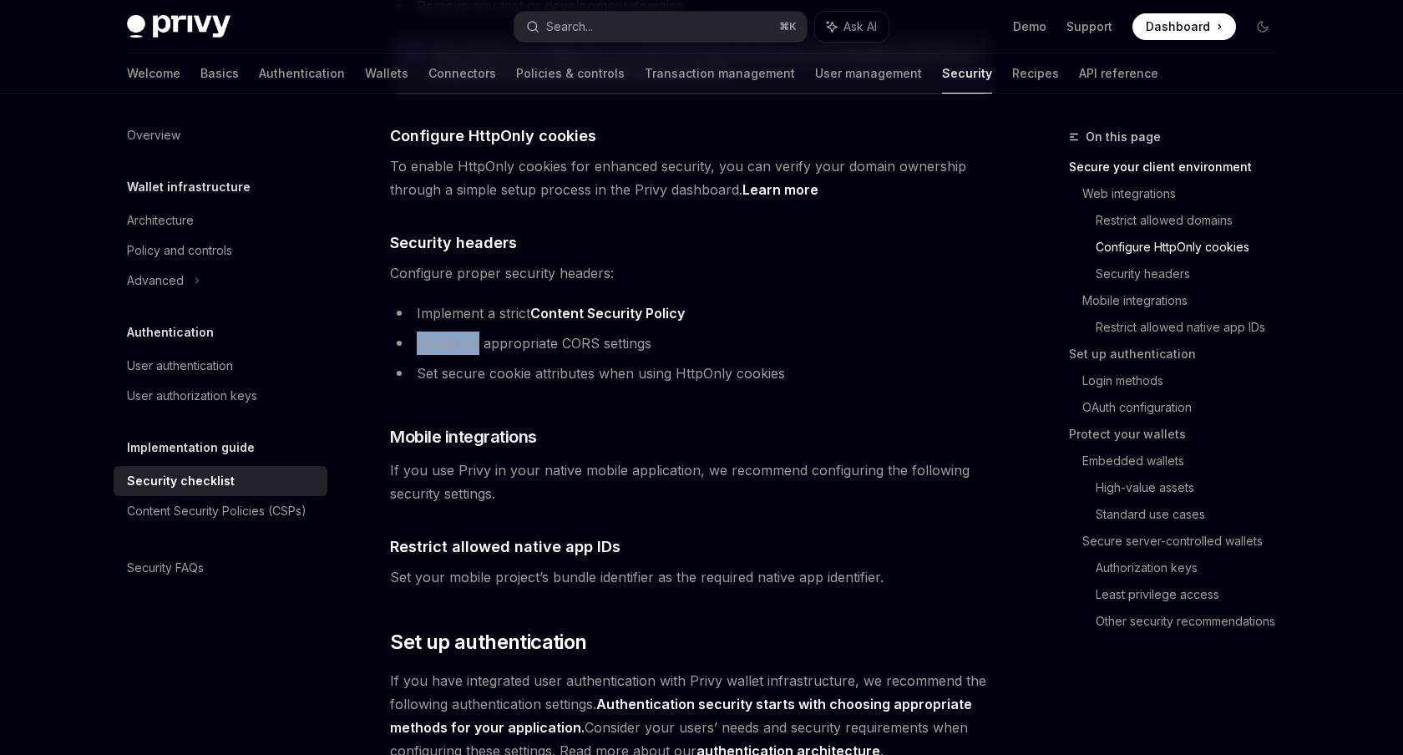
click at [463, 332] on li "Configure appropriate CORS settings" at bounding box center [691, 343] width 602 height 23
click at [538, 332] on li "Configure appropriate CORS settings" at bounding box center [691, 343] width 602 height 23
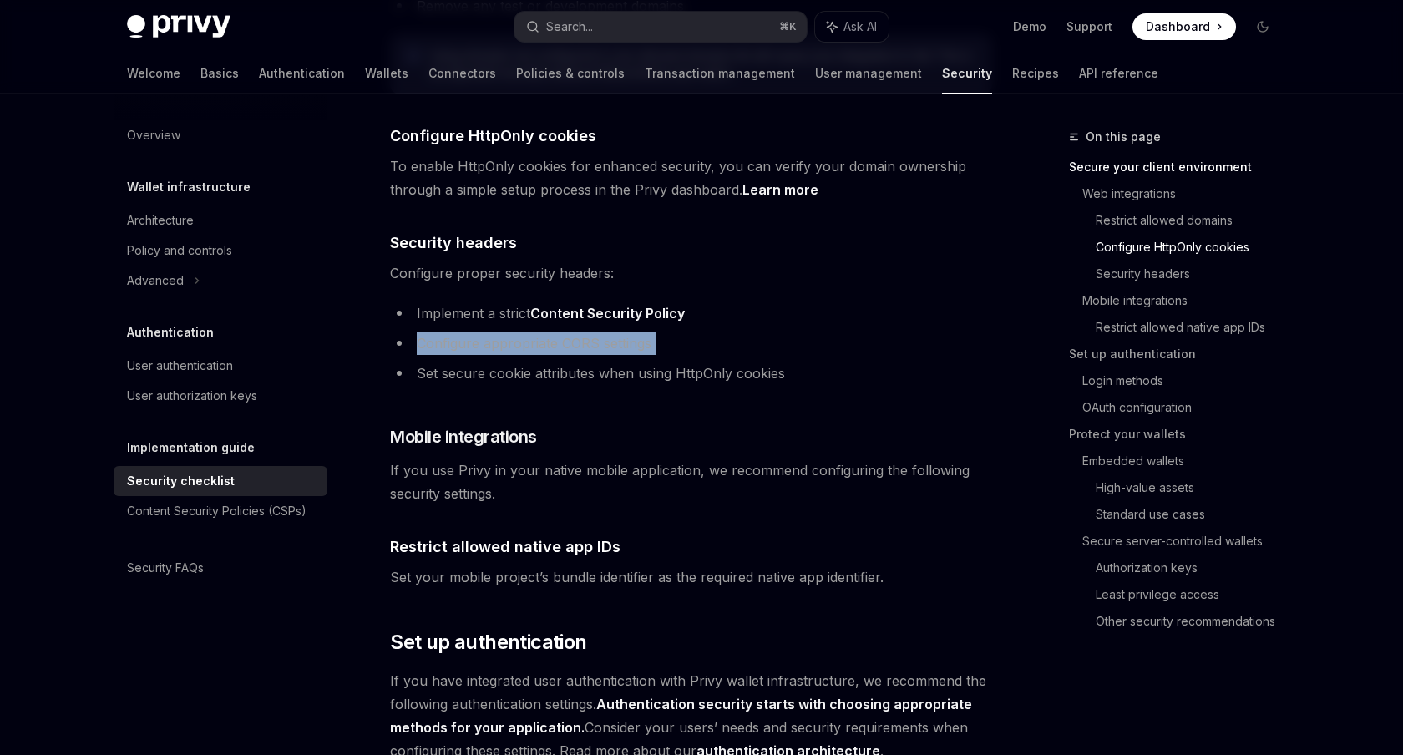
click at [620, 332] on li "Configure appropriate CORS settings" at bounding box center [691, 343] width 602 height 23
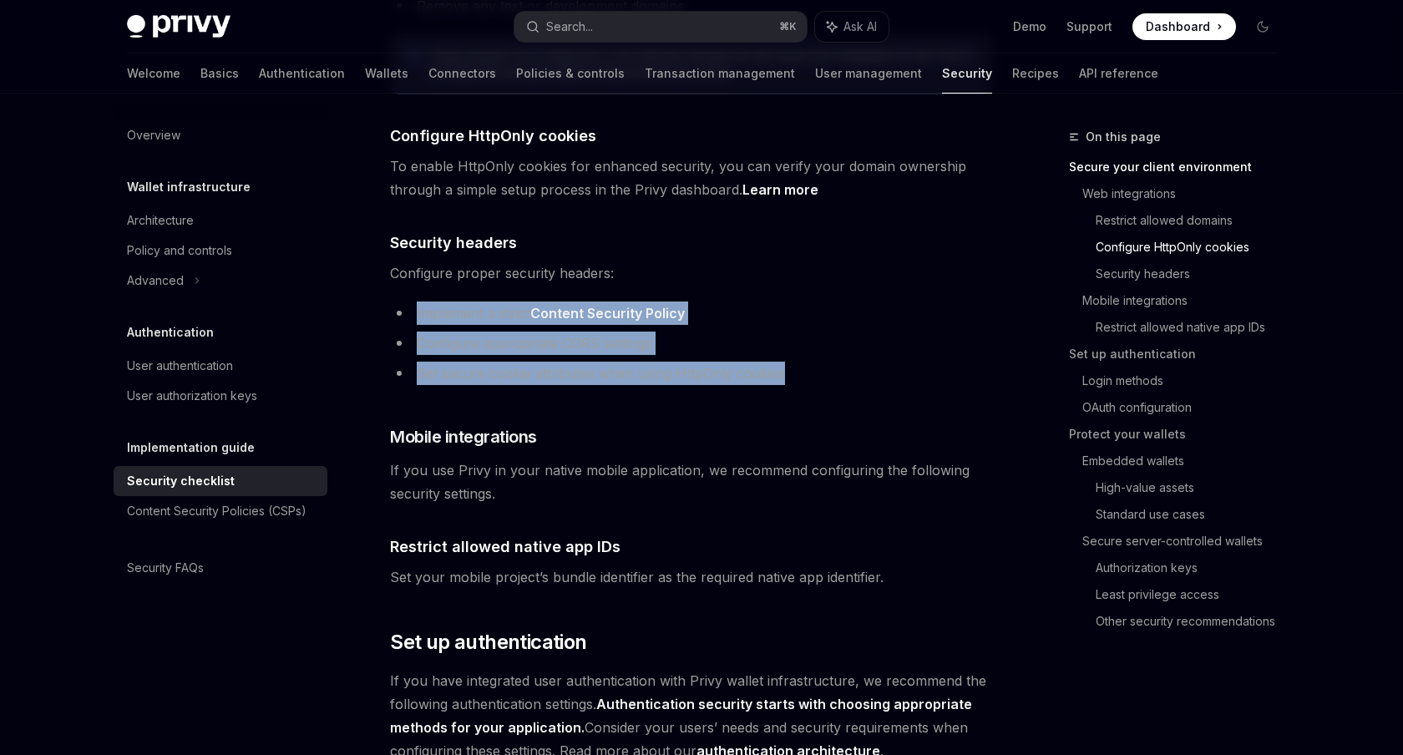
drag, startPoint x: 809, startPoint y: 346, endPoint x: 403, endPoint y: 283, distance: 410.7
click at [403, 301] on ul "Implement a strict Content Security Policy Configure appropriate CORS settings …" at bounding box center [691, 343] width 602 height 84
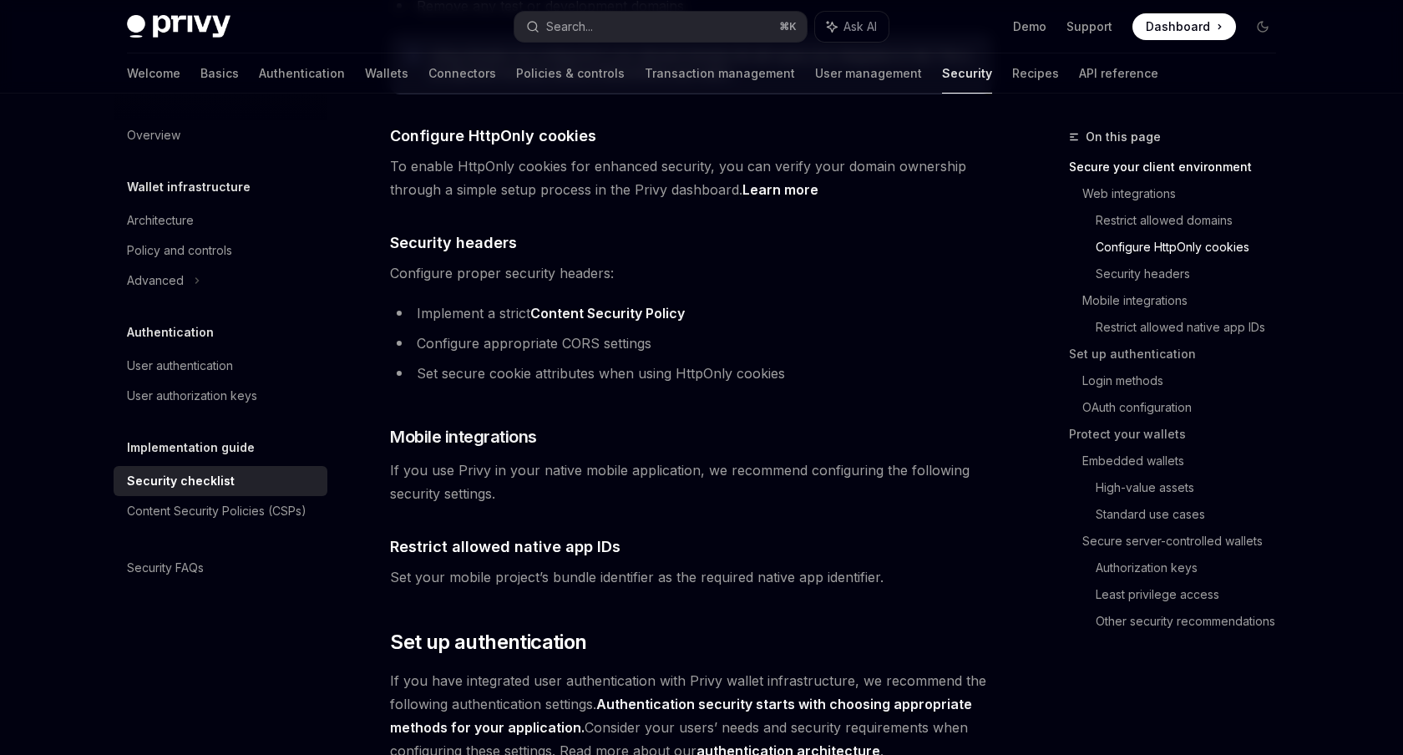
click at [403, 261] on span "Configure proper security headers:" at bounding box center [691, 272] width 602 height 23
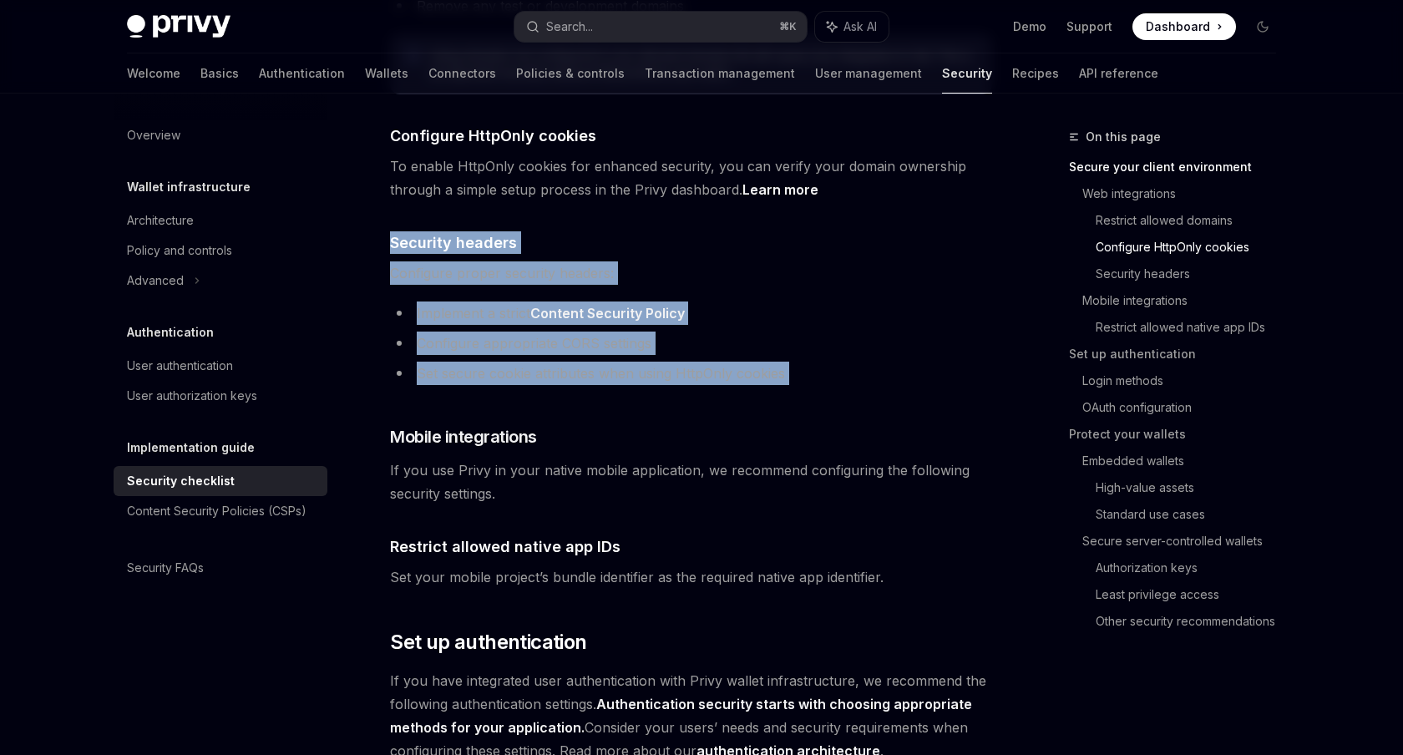
drag, startPoint x: 393, startPoint y: 218, endPoint x: 793, endPoint y: 377, distance: 430.3
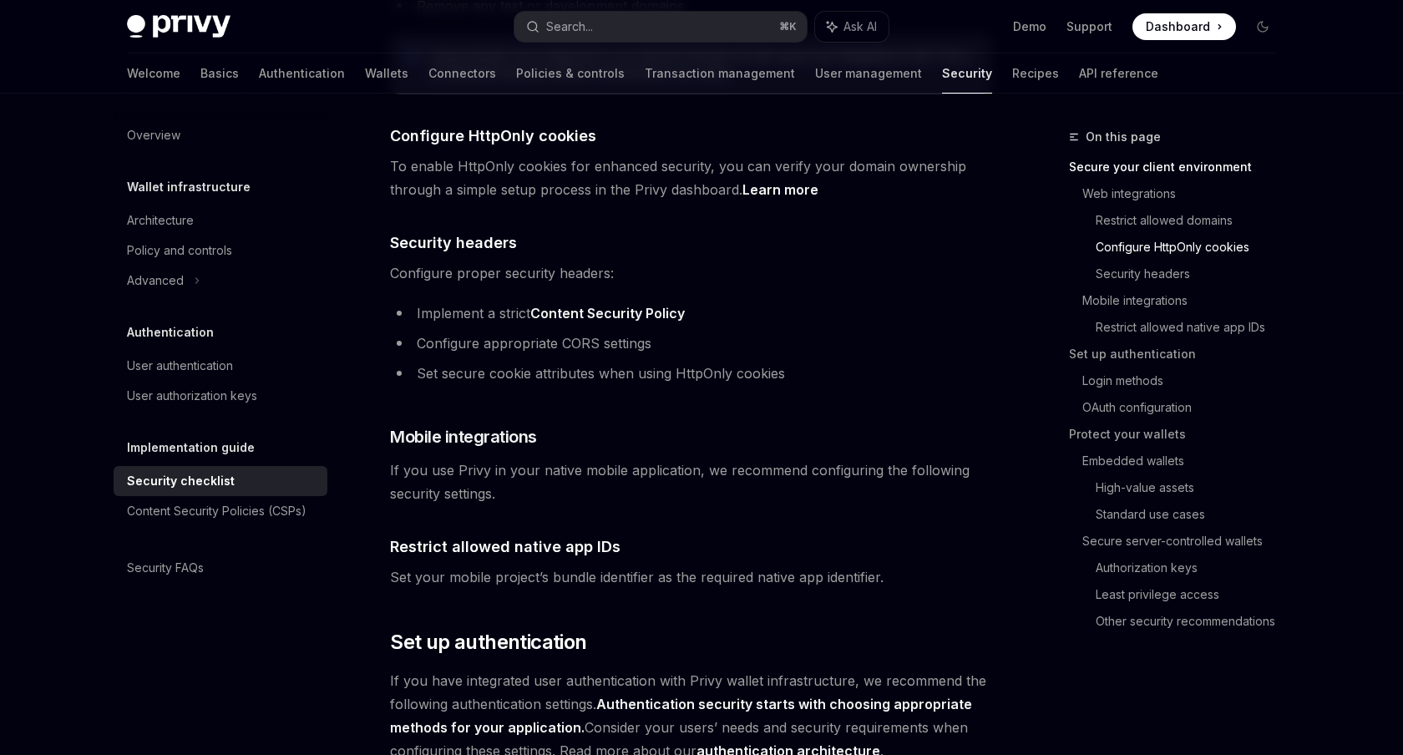
click at [802, 332] on ul "Implement a strict Content Security Policy Configure appropriate CORS settings …" at bounding box center [691, 343] width 602 height 84
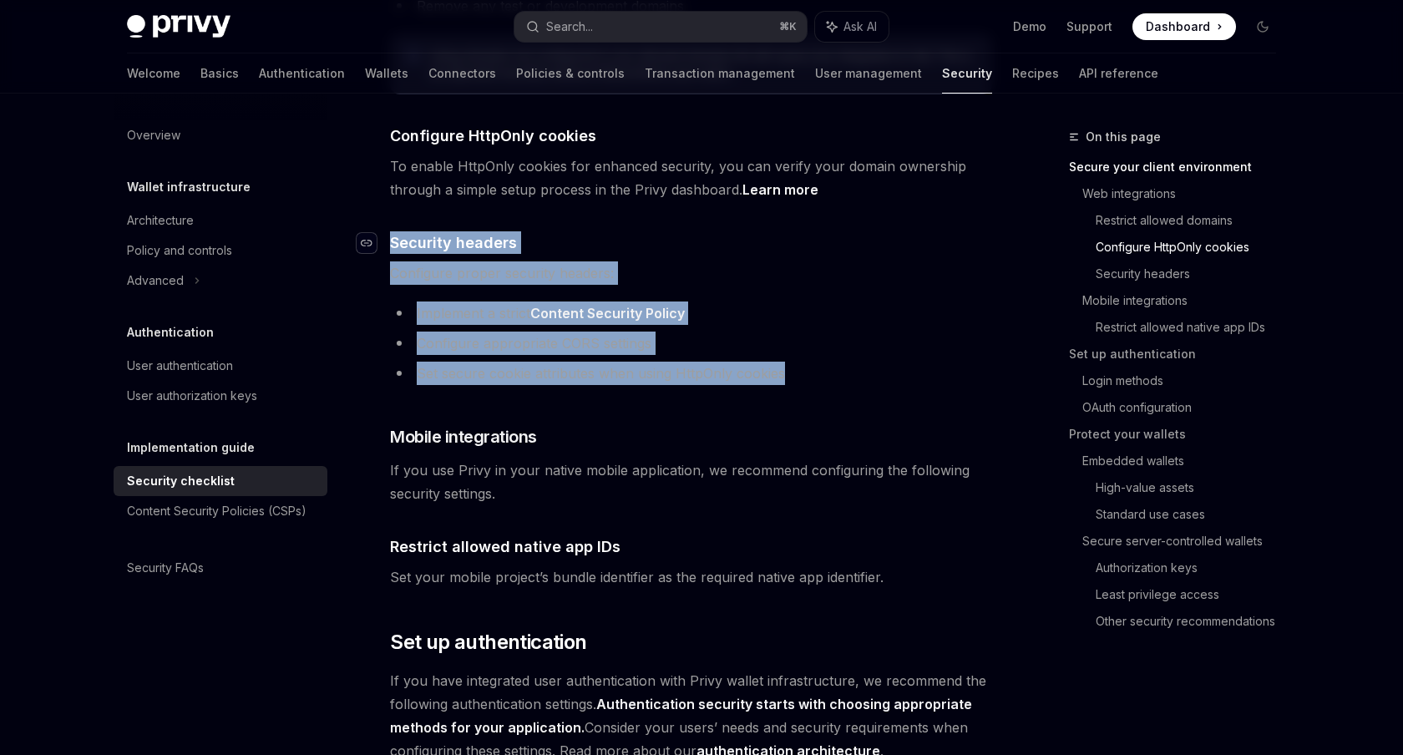
drag, startPoint x: 801, startPoint y: 343, endPoint x: 374, endPoint y: 211, distance: 446.7
copy div "​ Security headers Configure proper security headers: Implement a strict Conten…"
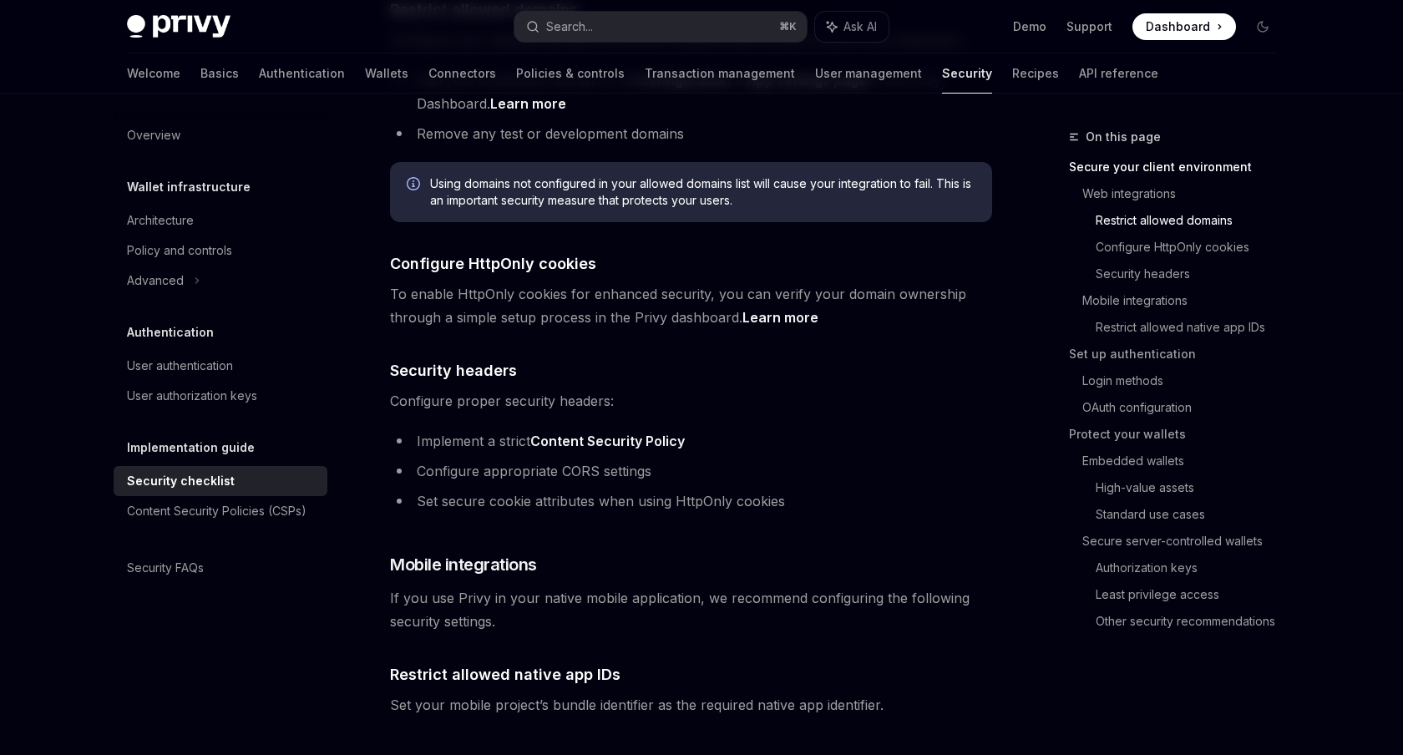
click at [580, 282] on span "To enable HttpOnly cookies for enhanced security, you can verify your domain ow…" at bounding box center [691, 305] width 602 height 47
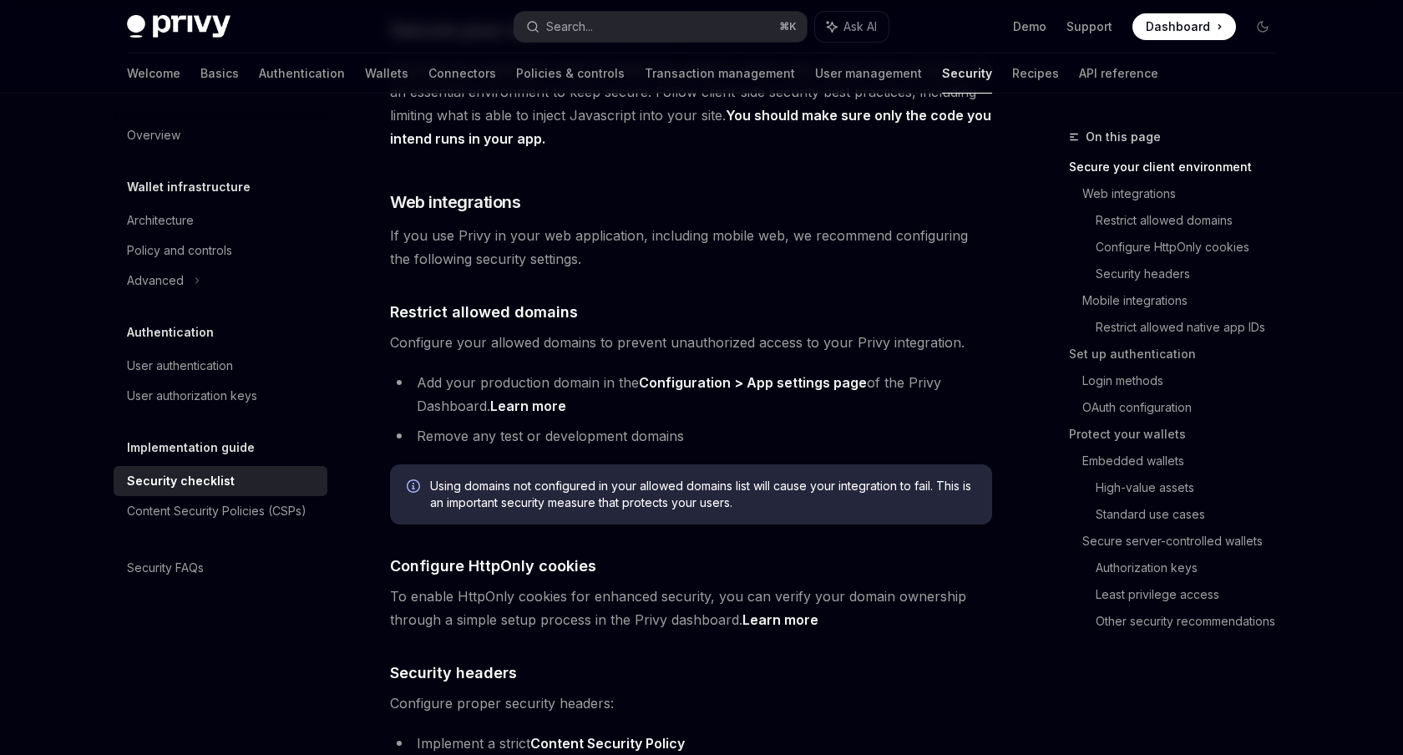
scroll to position [409, 0]
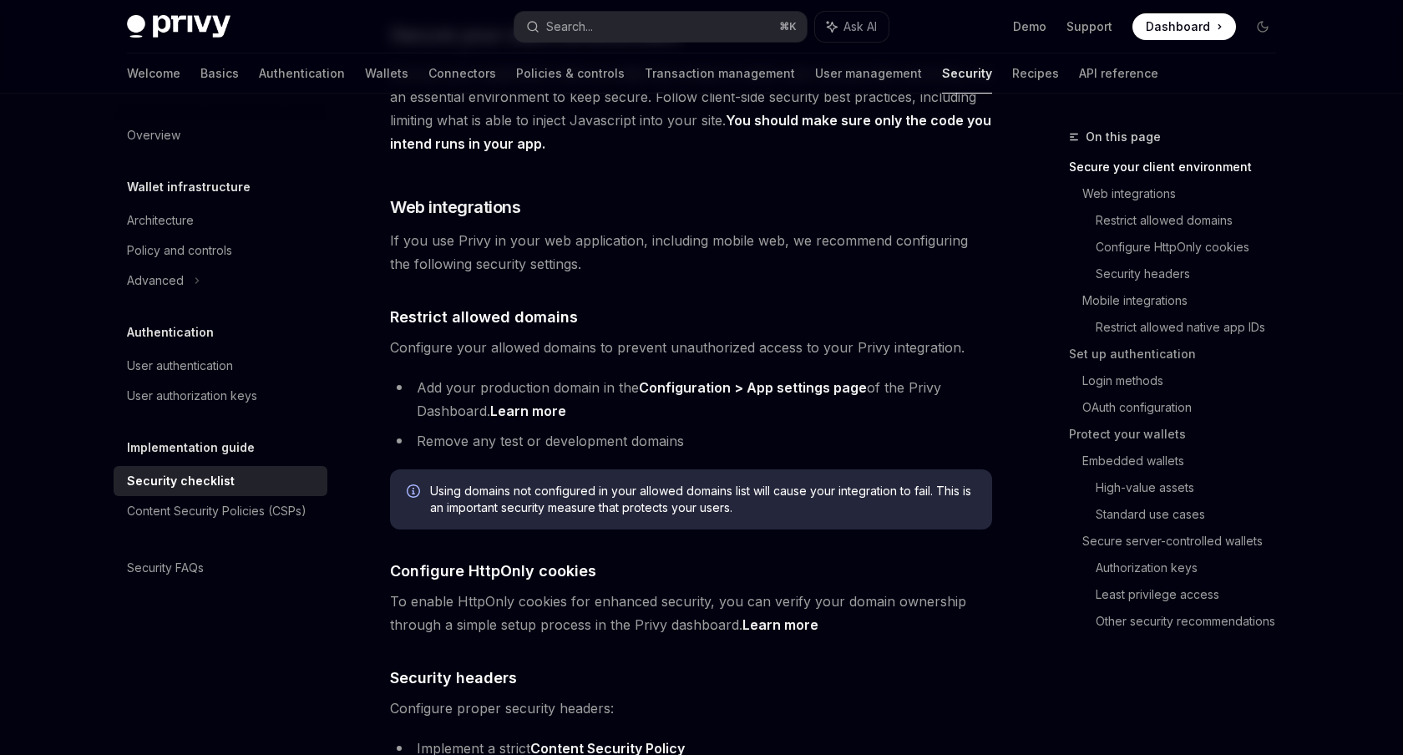
click at [780, 379] on link "Configuration > App settings page" at bounding box center [753, 388] width 228 height 18
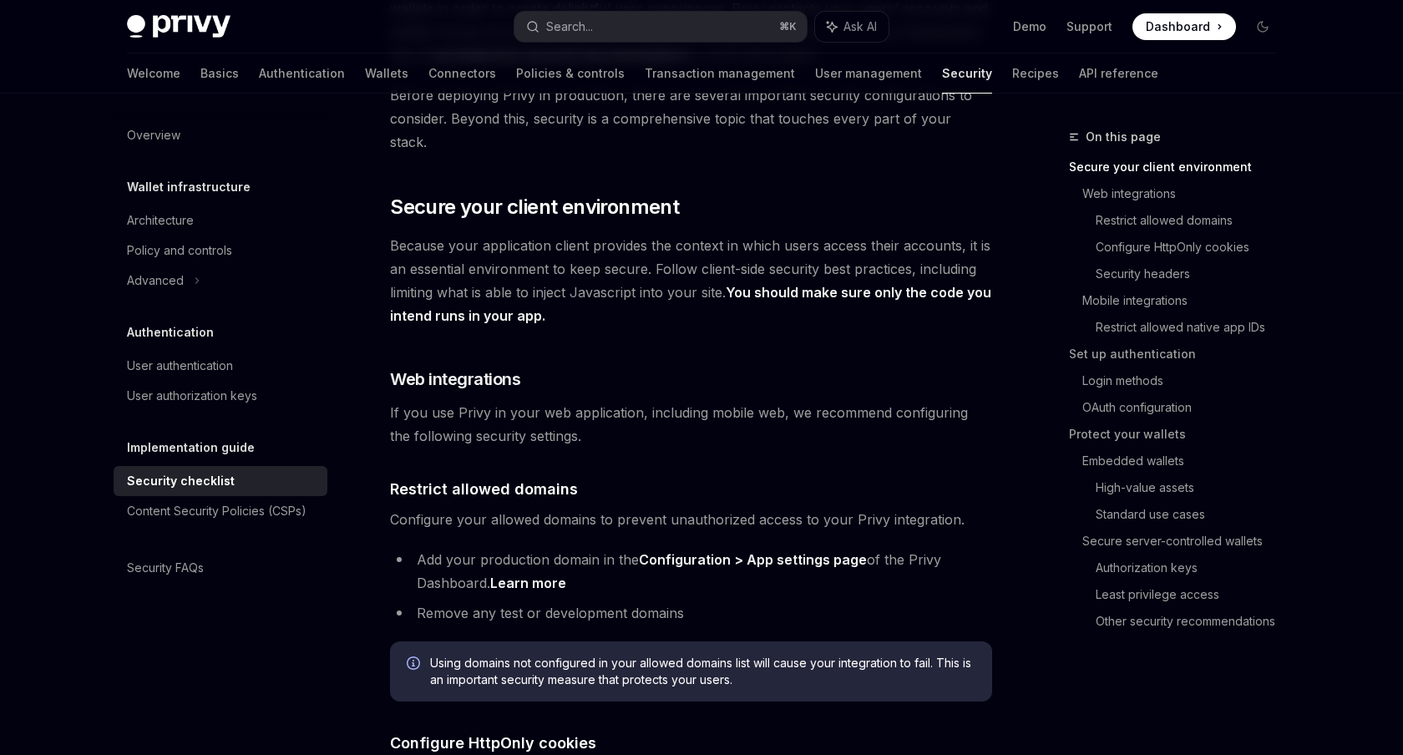
scroll to position [453, 0]
